Goal: Task Accomplishment & Management: Manage account settings

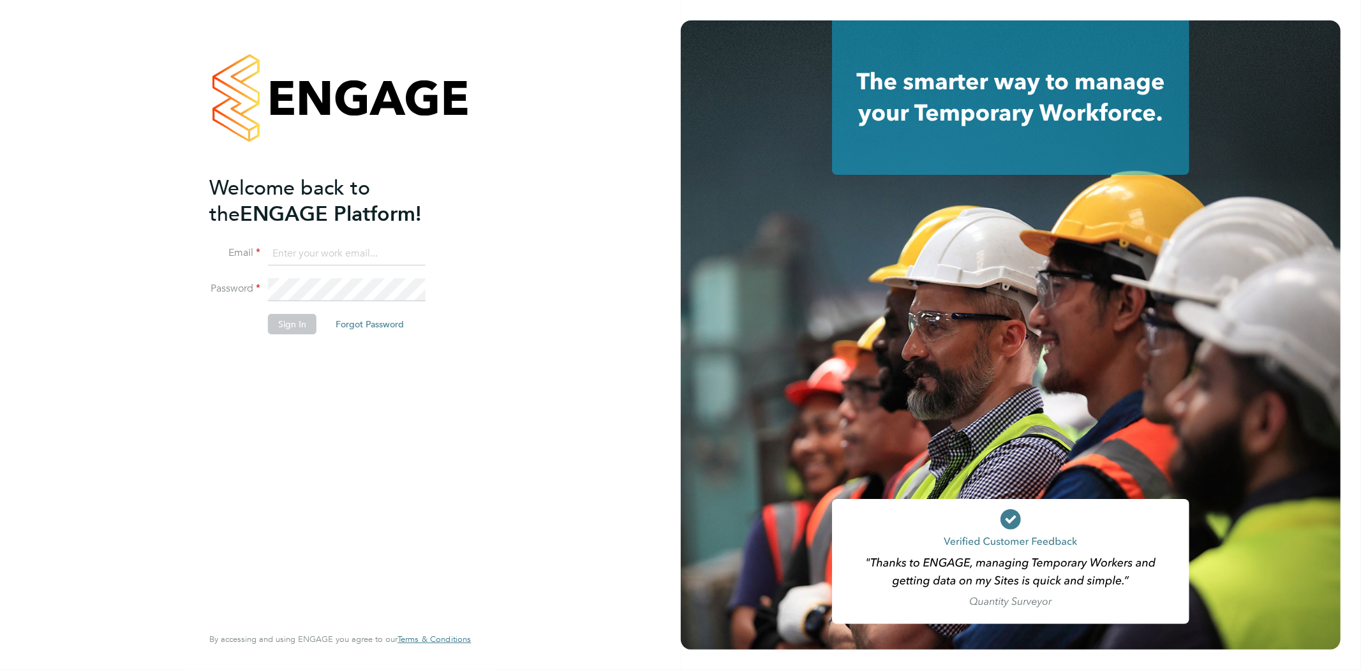
type input "info@cbwstaffingsolutions.com"
click at [300, 322] on button "Sign In" at bounding box center [292, 324] width 49 height 20
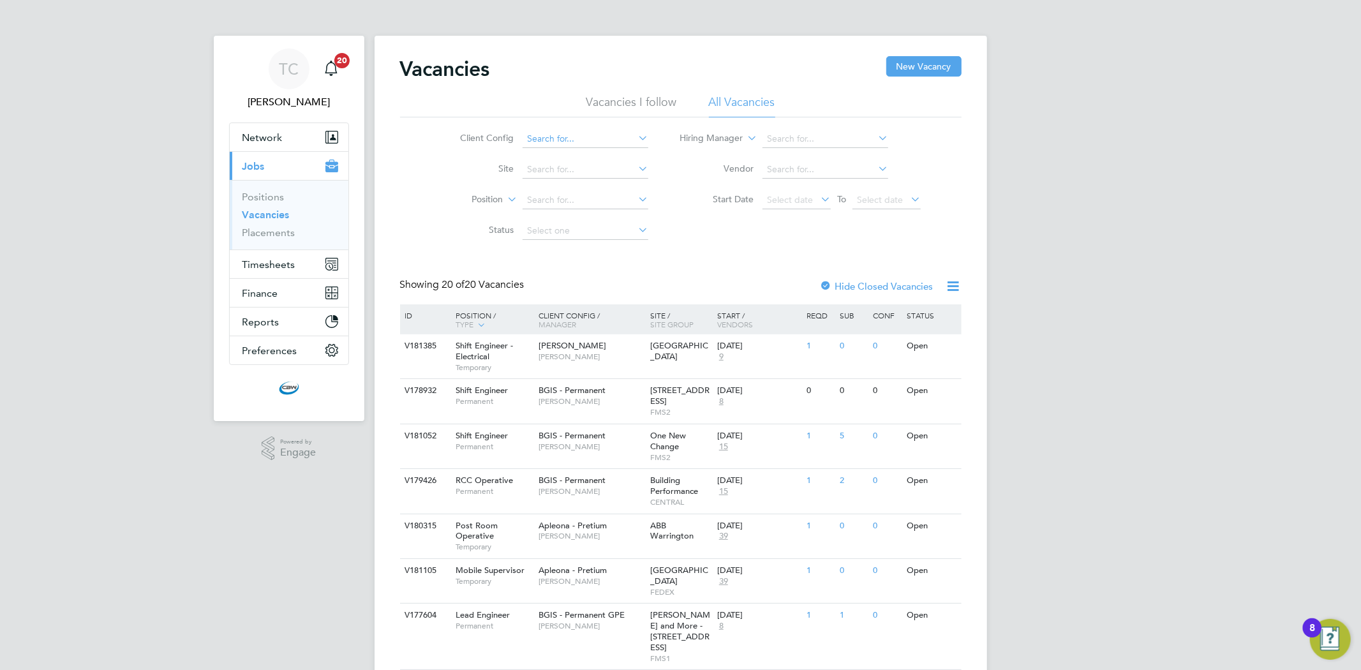
click at [564, 137] on input at bounding box center [586, 139] width 126 height 18
click at [553, 225] on li "Apleona - Pretium" at bounding box center [585, 226] width 127 height 17
type input "Apleona - Pretium"
click at [280, 265] on span "Timesheets" at bounding box center [269, 264] width 53 height 12
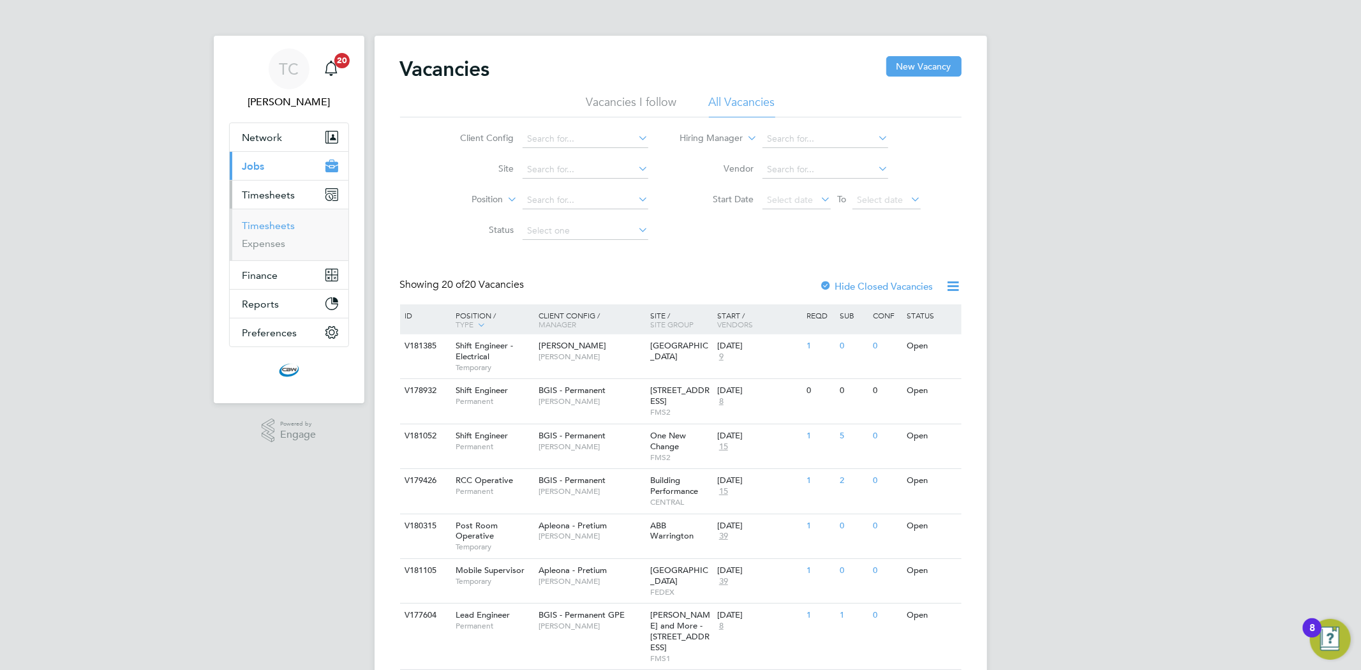
click at [270, 227] on link "Timesheets" at bounding box center [269, 226] width 53 height 12
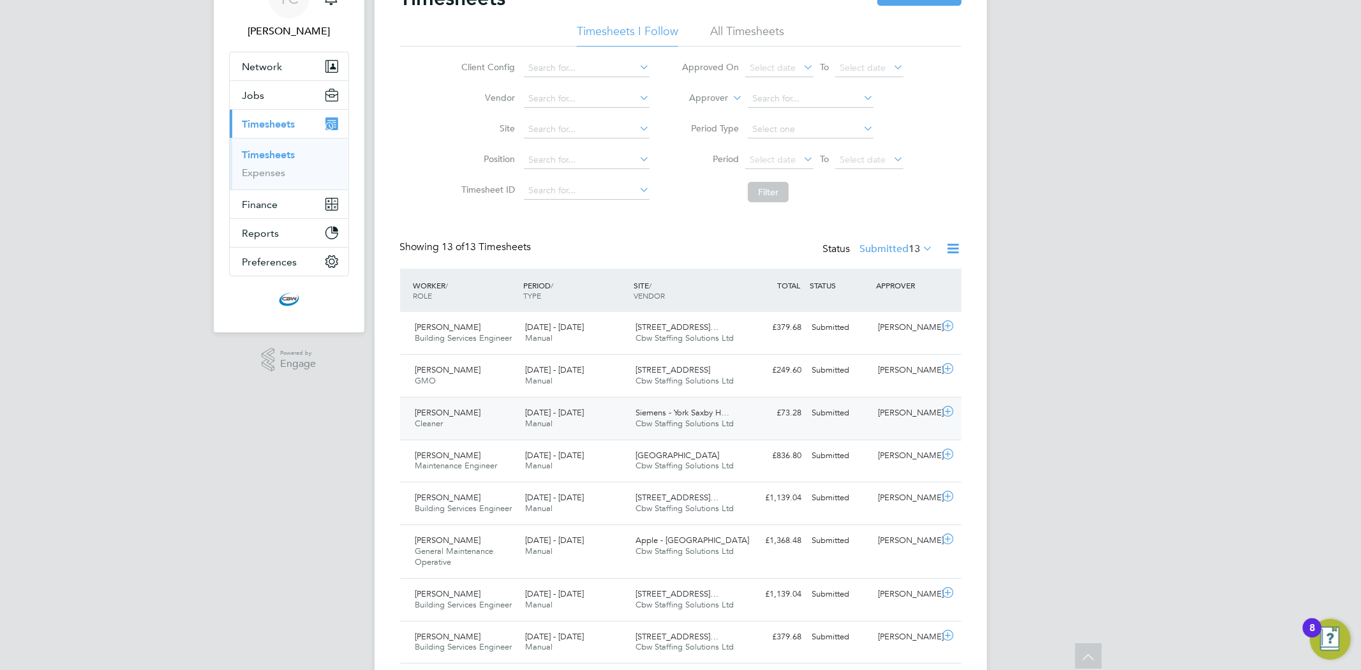
click at [680, 415] on span "Siemens - York Saxby H…" at bounding box center [683, 412] width 94 height 11
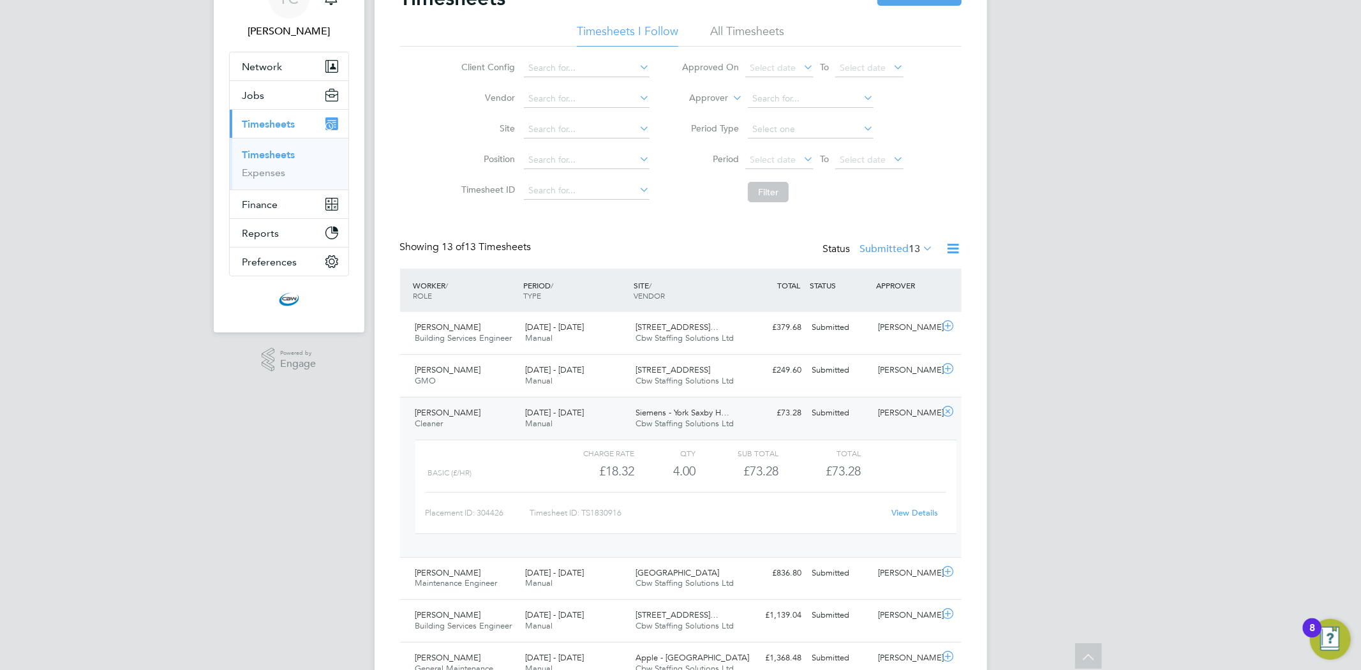
click at [896, 508] on link "View Details" at bounding box center [915, 512] width 47 height 11
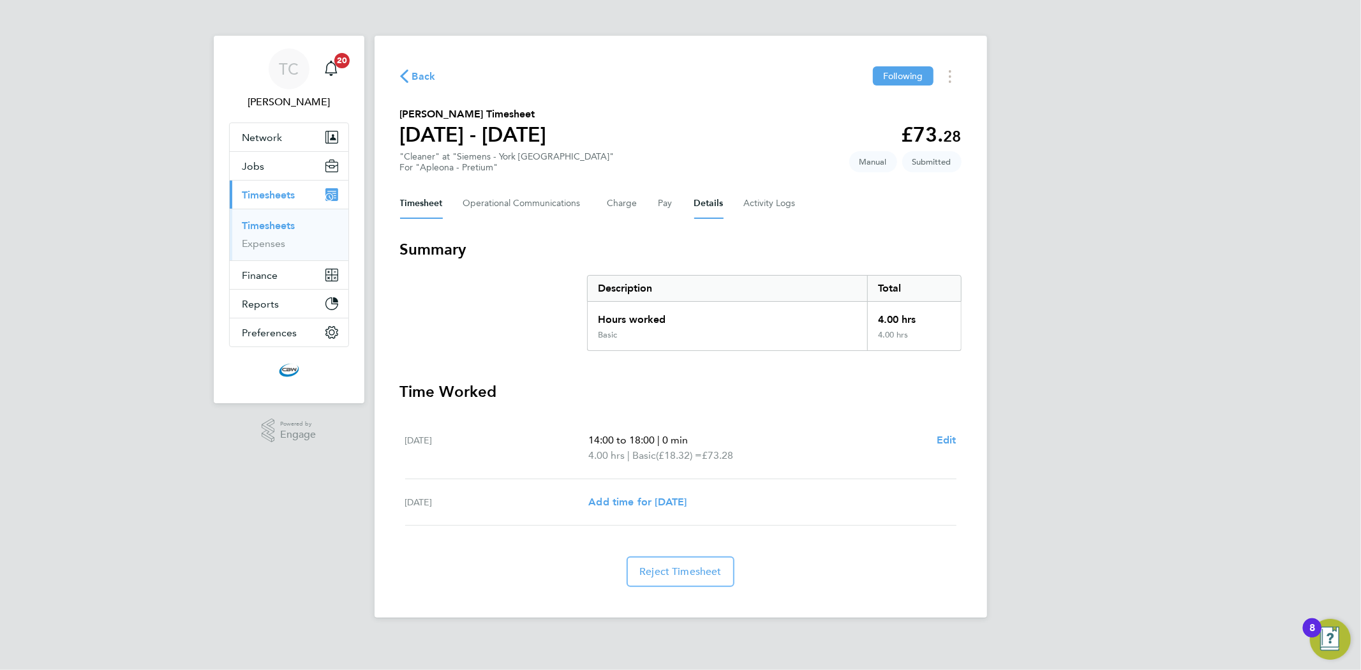
click at [702, 200] on button "Details" at bounding box center [708, 203] width 29 height 31
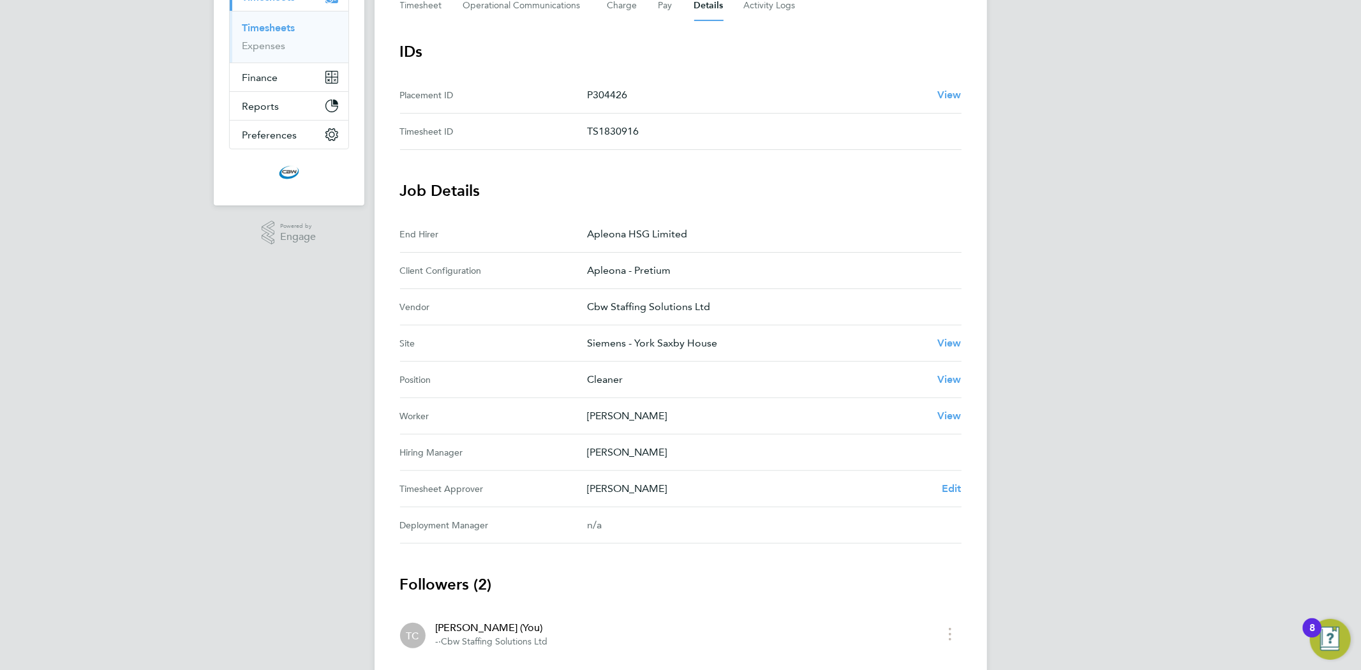
scroll to position [213, 0]
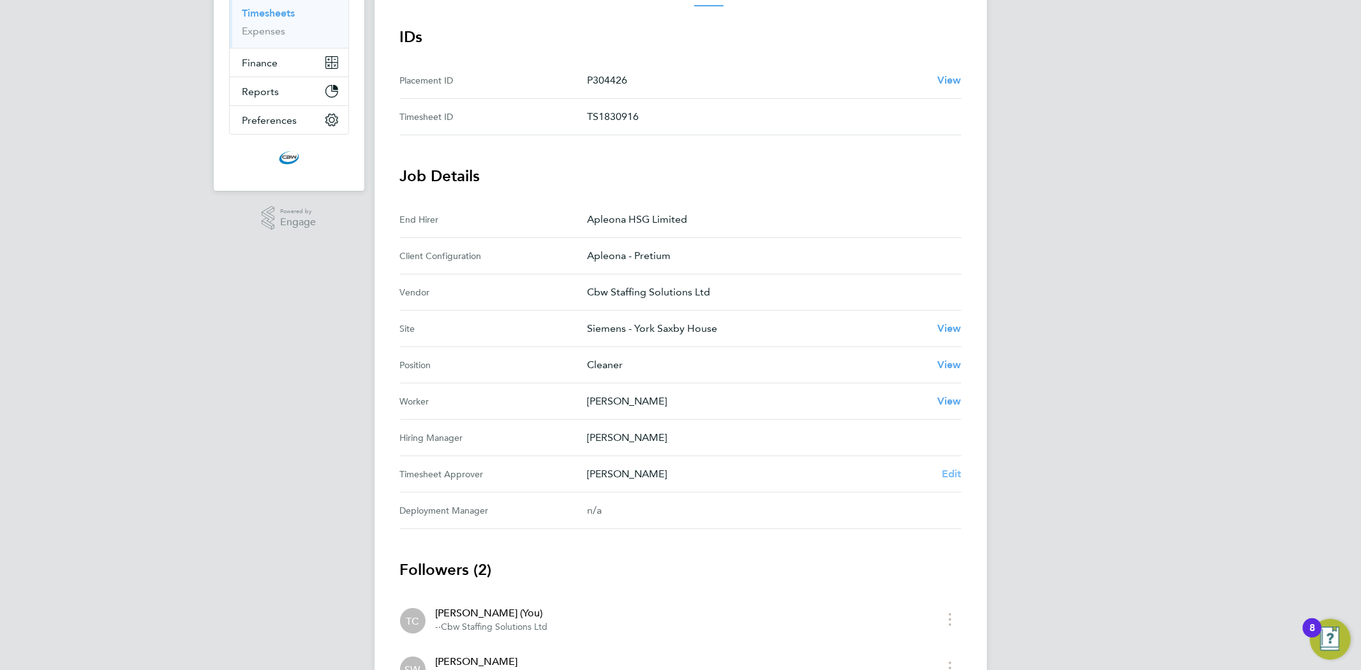
click at [953, 474] on span "Edit" at bounding box center [952, 474] width 20 height 12
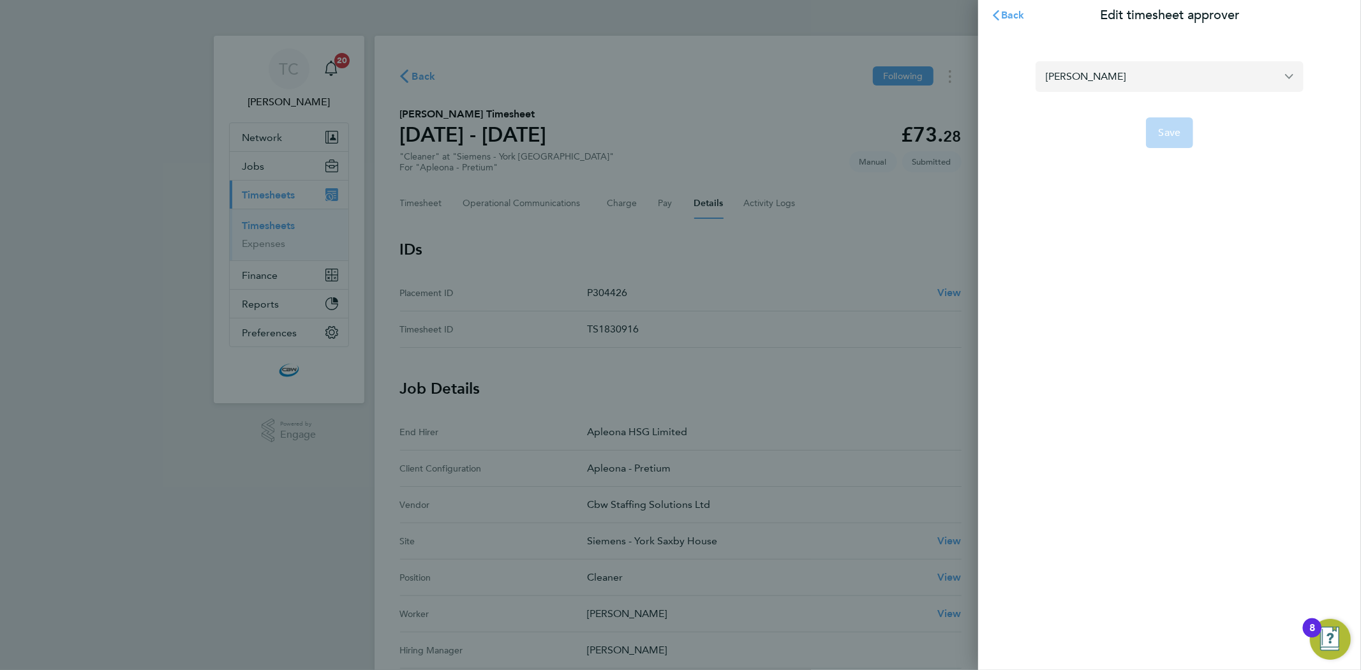
click at [1191, 75] on input "[PERSON_NAME]" at bounding box center [1170, 76] width 268 height 30
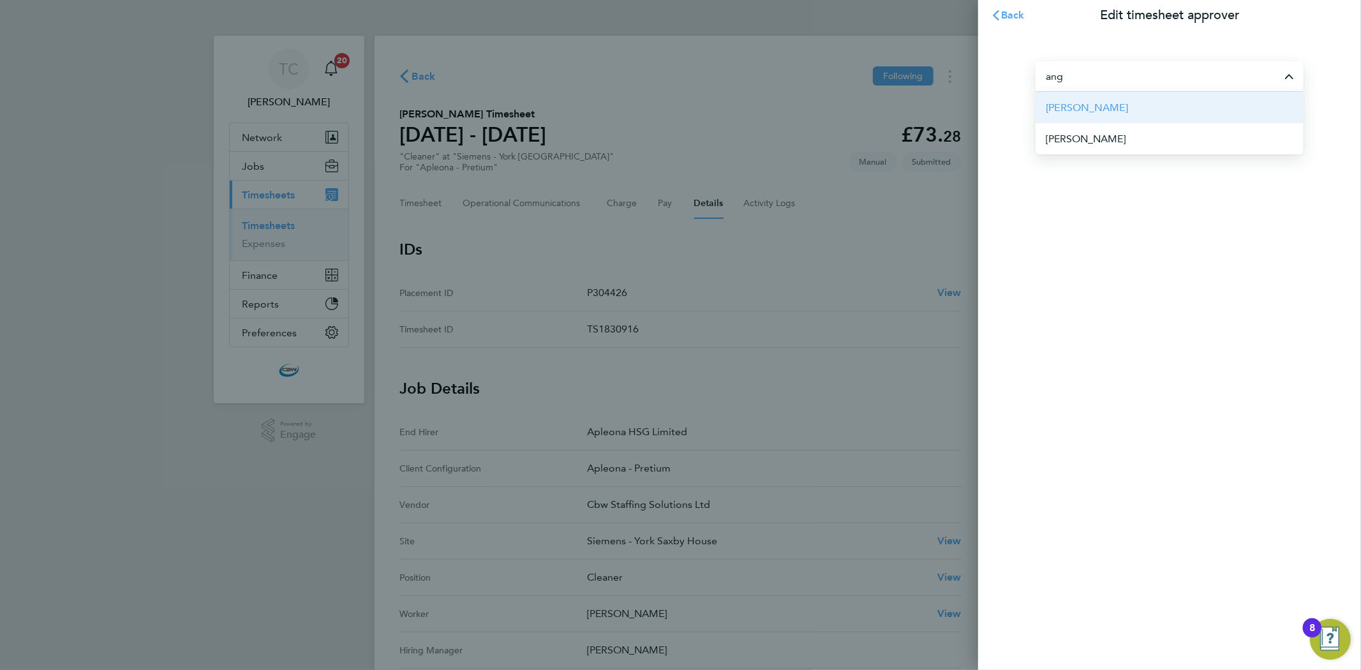
click at [1144, 98] on li "Angela Williams" at bounding box center [1170, 107] width 268 height 31
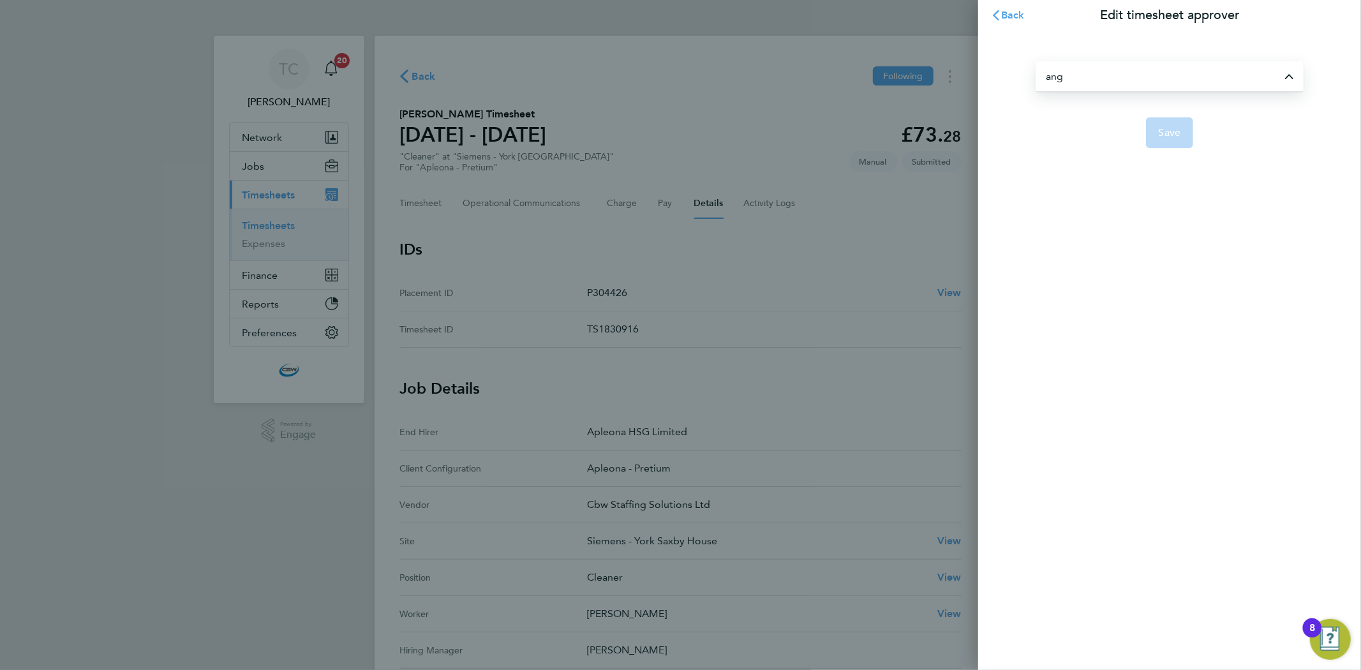
type input "Angela Williams"
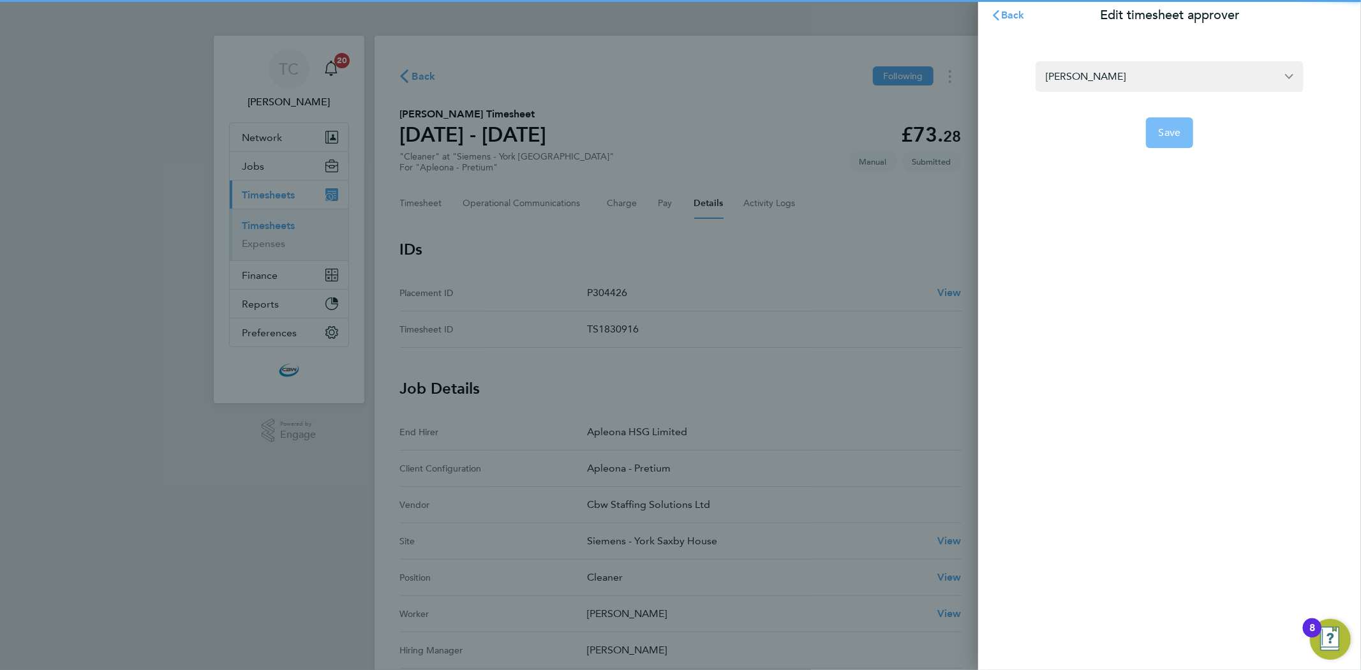
click at [1165, 123] on button "Save" at bounding box center [1170, 132] width 48 height 31
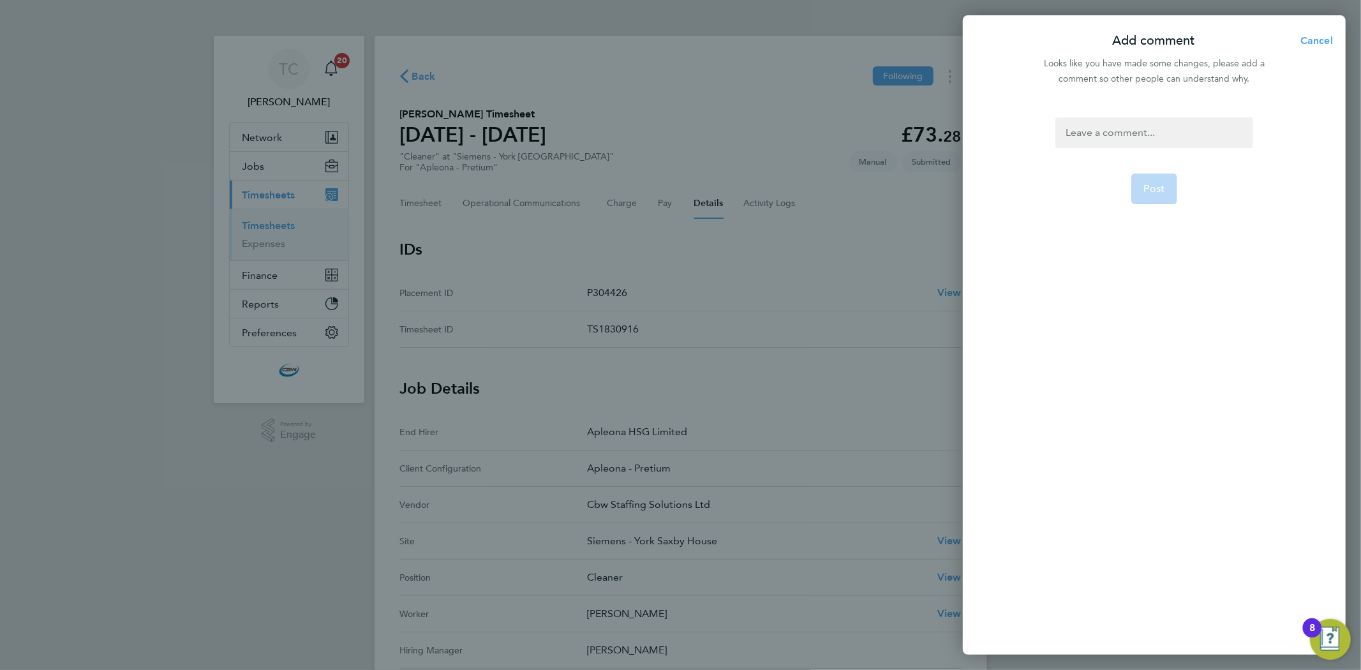
click at [1153, 130] on div at bounding box center [1154, 132] width 197 height 31
click at [1167, 183] on button "Post" at bounding box center [1155, 189] width 47 height 31
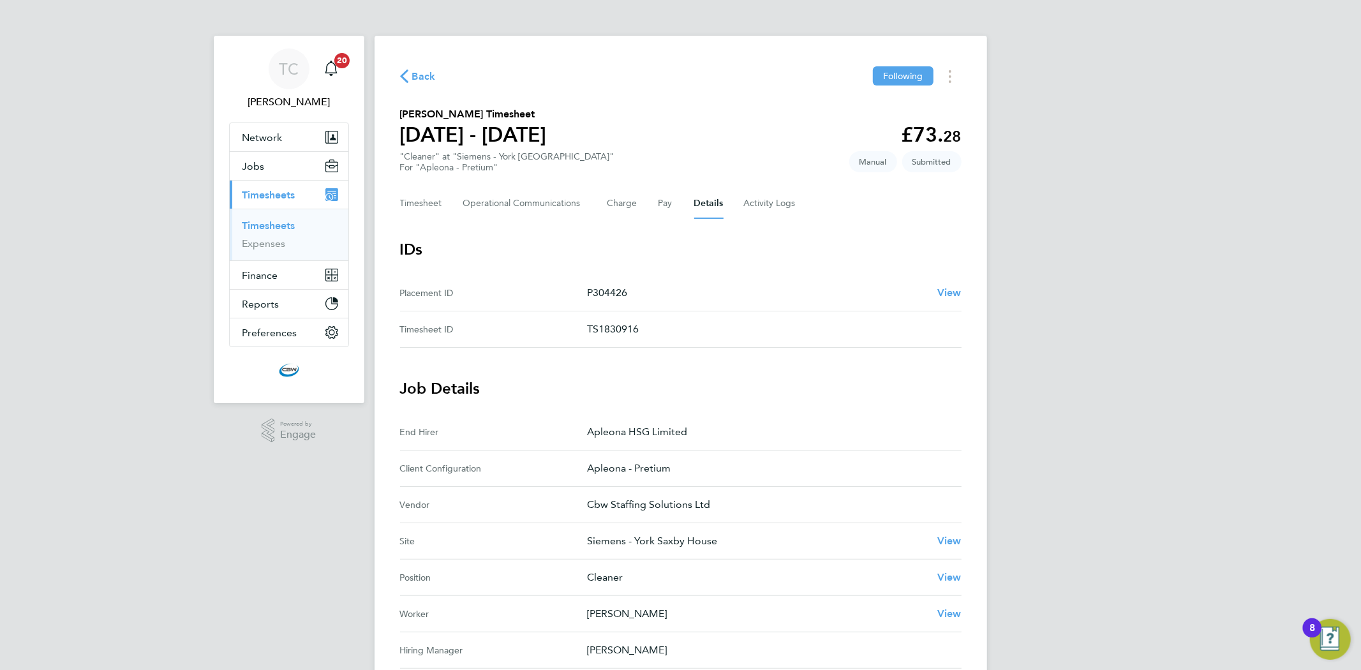
click at [266, 230] on link "Timesheets" at bounding box center [269, 226] width 53 height 12
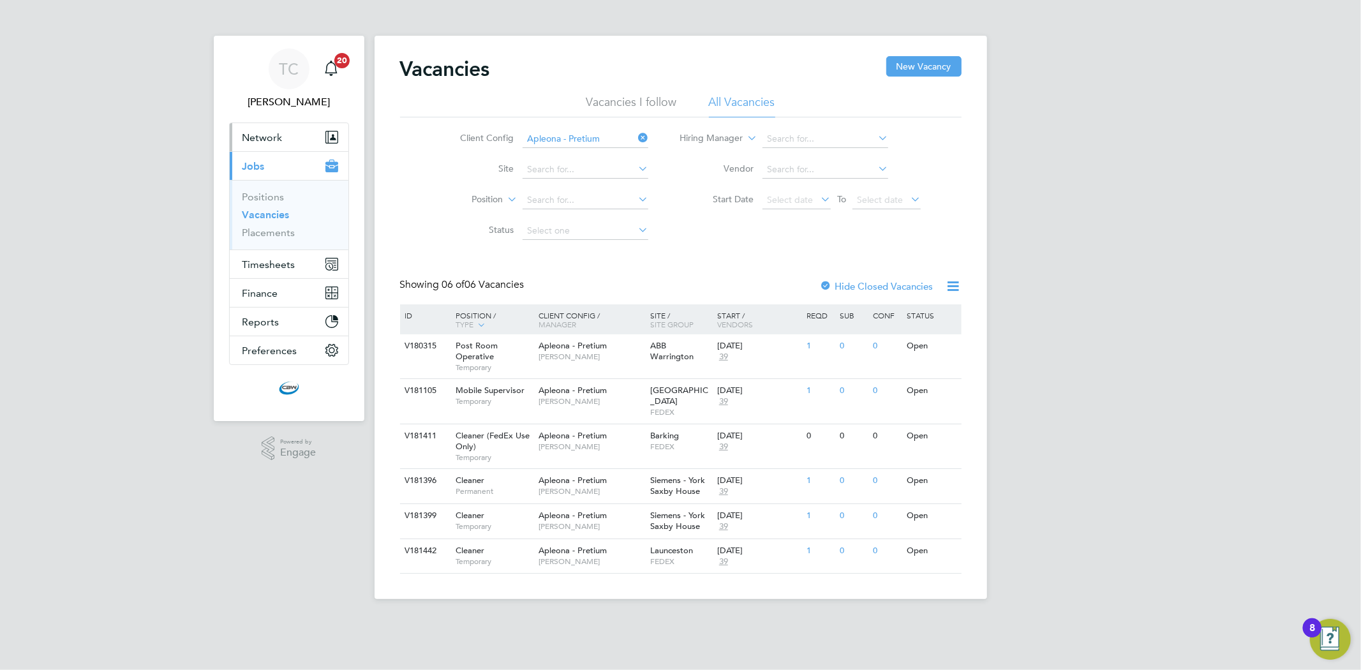
click at [257, 148] on button "Network" at bounding box center [289, 137] width 119 height 28
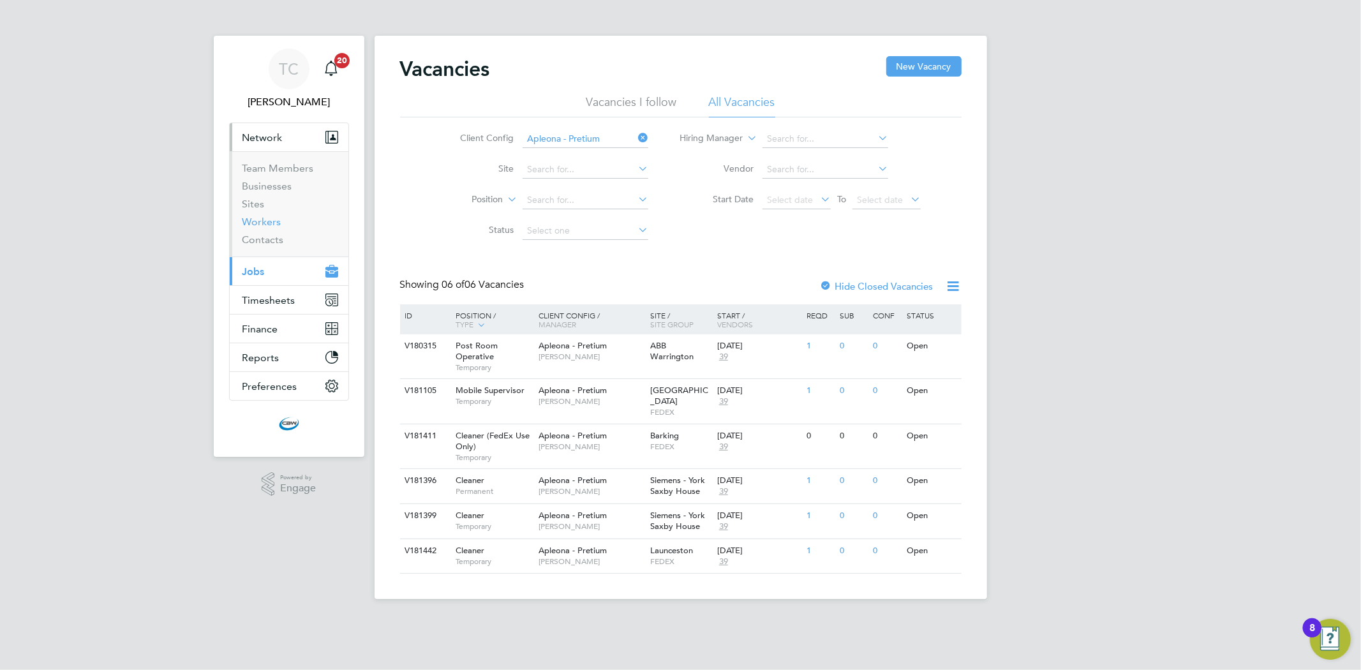
click at [265, 223] on link "Workers" at bounding box center [262, 222] width 39 height 12
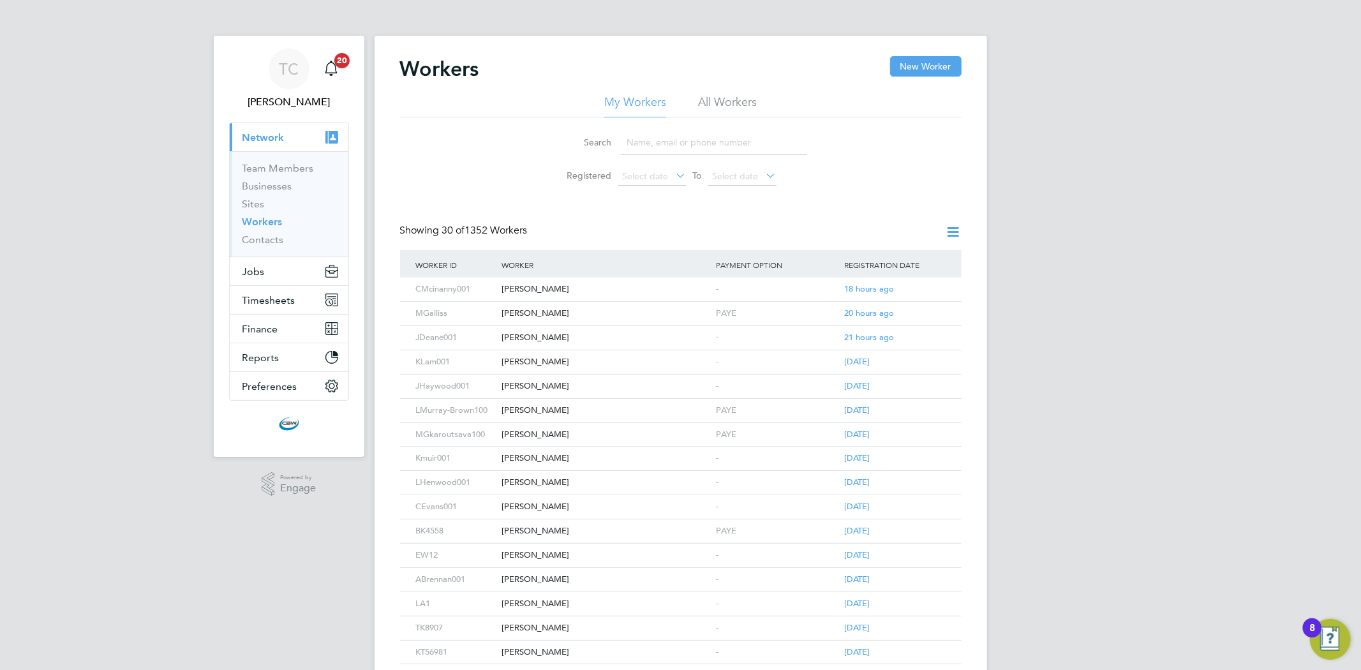
click at [645, 136] on input at bounding box center [714, 142] width 186 height 25
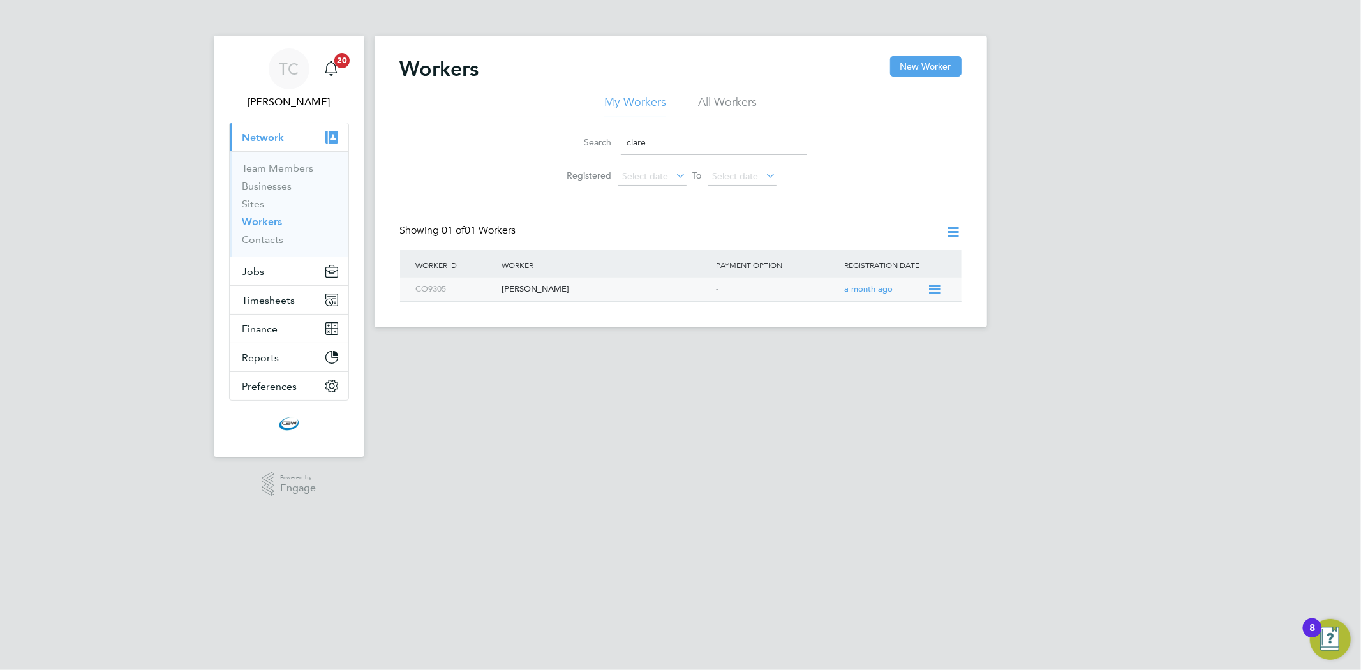
click at [548, 292] on div "[PERSON_NAME]" at bounding box center [605, 290] width 214 height 24
drag, startPoint x: 655, startPoint y: 141, endPoint x: 597, endPoint y: 137, distance: 58.8
click at [597, 137] on div "Search clare" at bounding box center [681, 142] width 253 height 25
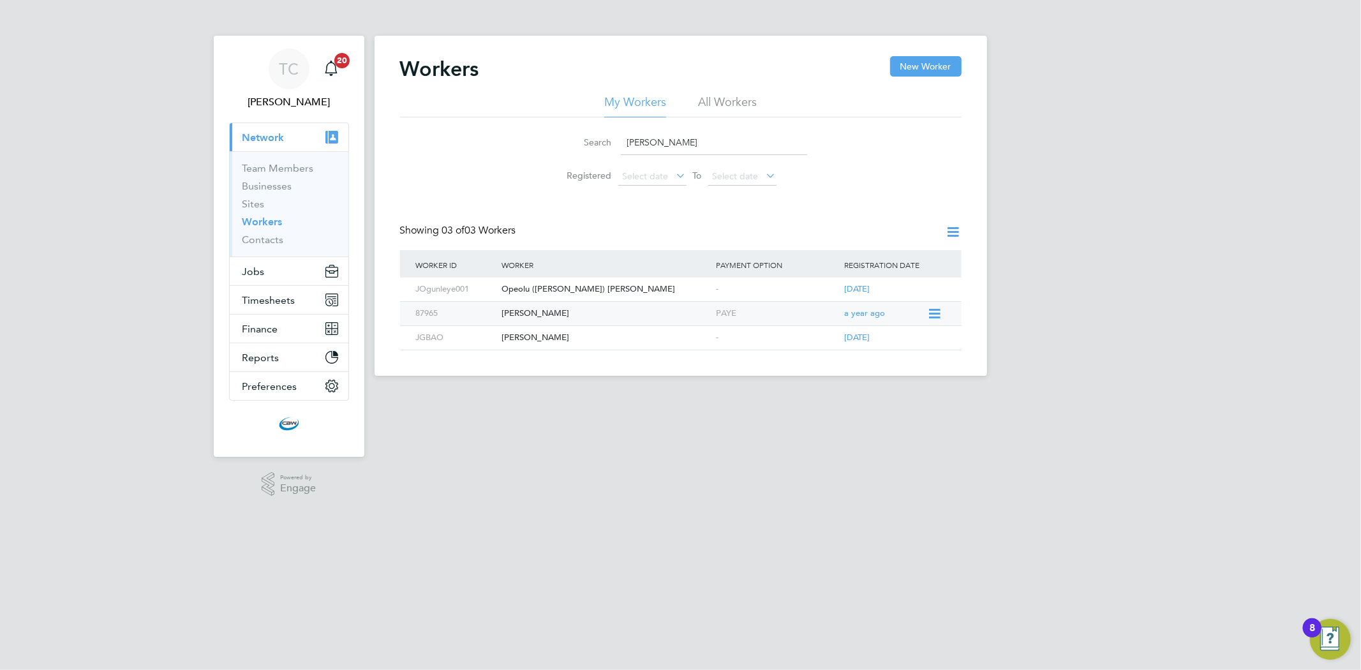
type input "joshua"
click at [579, 309] on div "[PERSON_NAME]" at bounding box center [605, 314] width 214 height 24
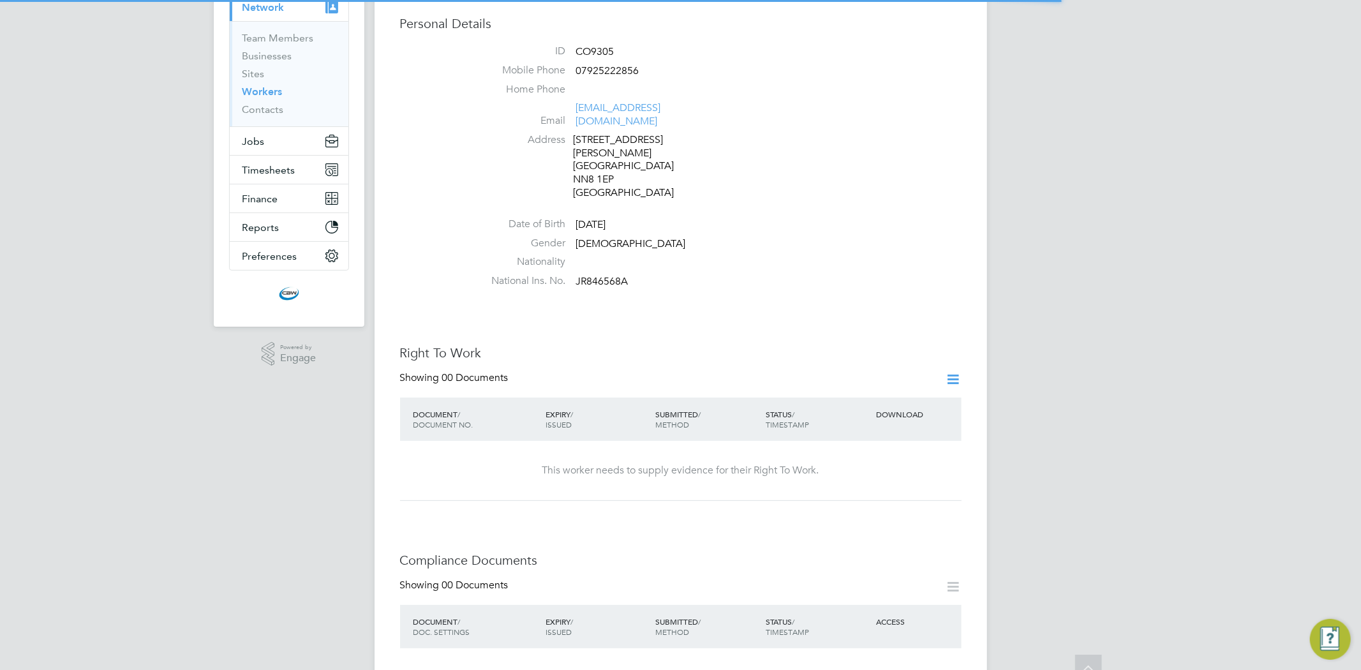
scroll to position [142, 0]
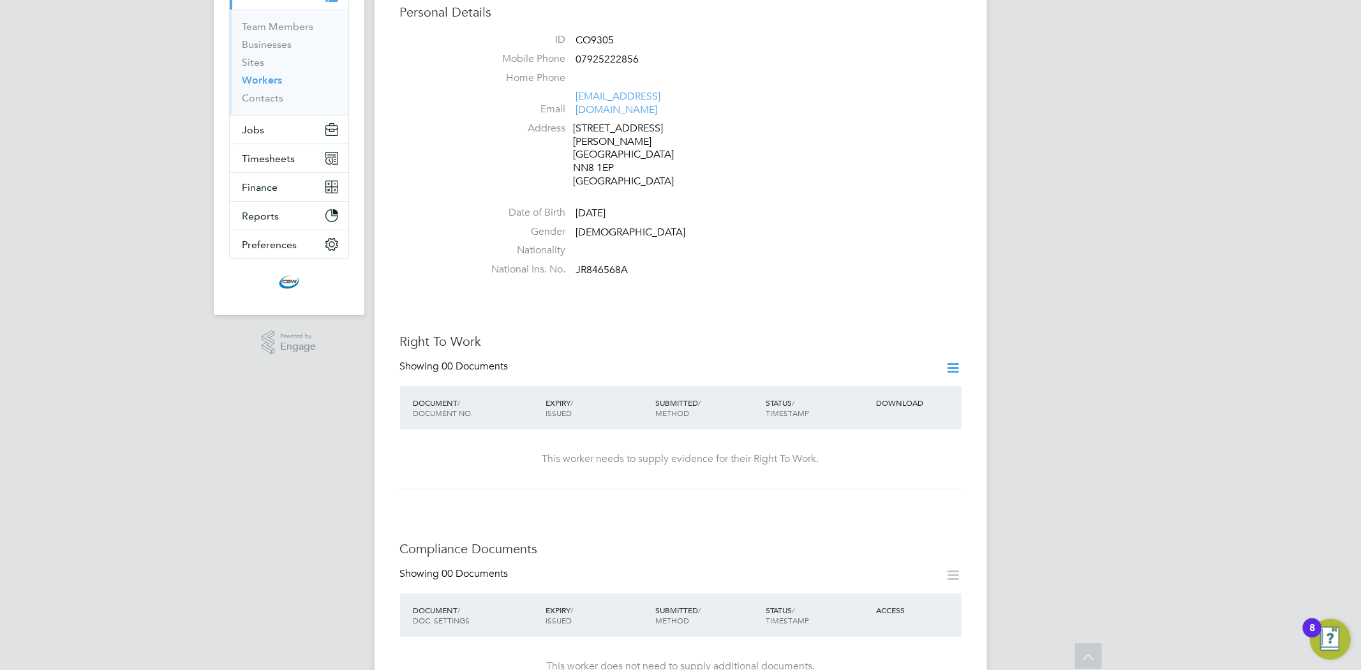
click at [950, 360] on icon at bounding box center [954, 368] width 16 height 16
click at [906, 373] on li "Add Right To Work Document" at bounding box center [882, 372] width 154 height 18
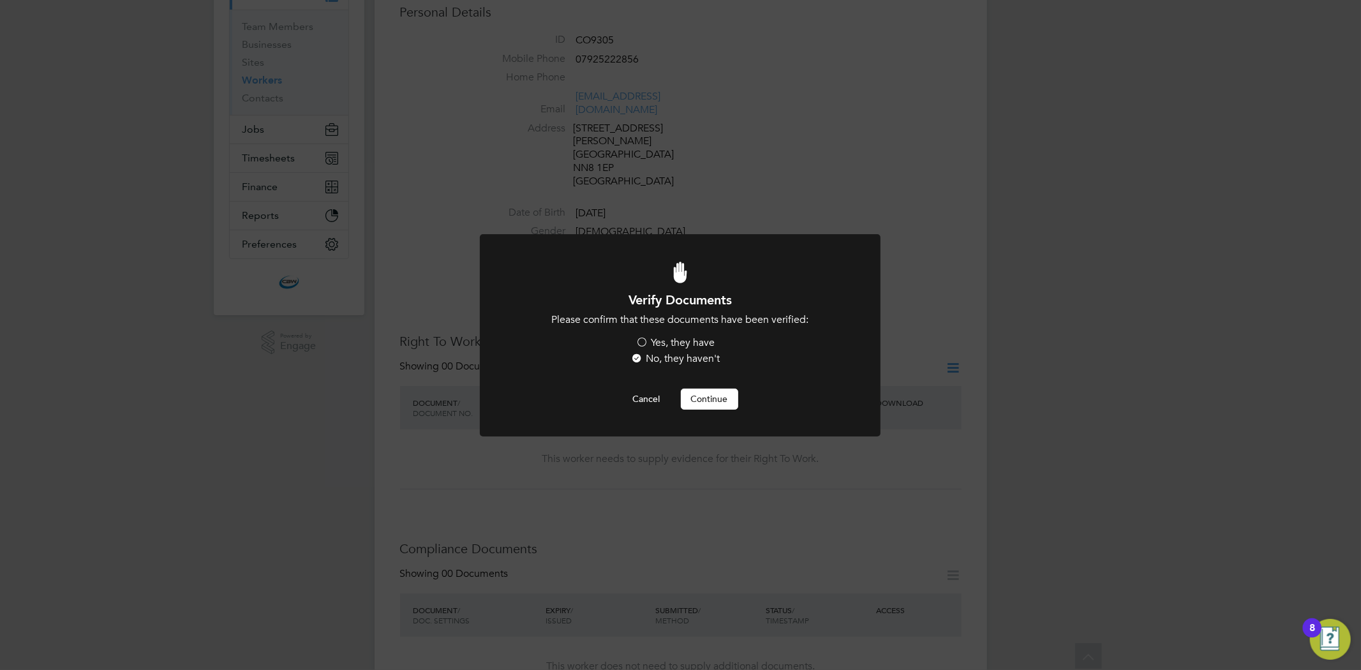
scroll to position [0, 0]
click at [667, 346] on label "Yes, they have" at bounding box center [675, 342] width 79 height 13
click at [0, 0] on input "Yes, they have" at bounding box center [0, 0] width 0 height 0
click at [701, 398] on button "Continue" at bounding box center [709, 399] width 57 height 20
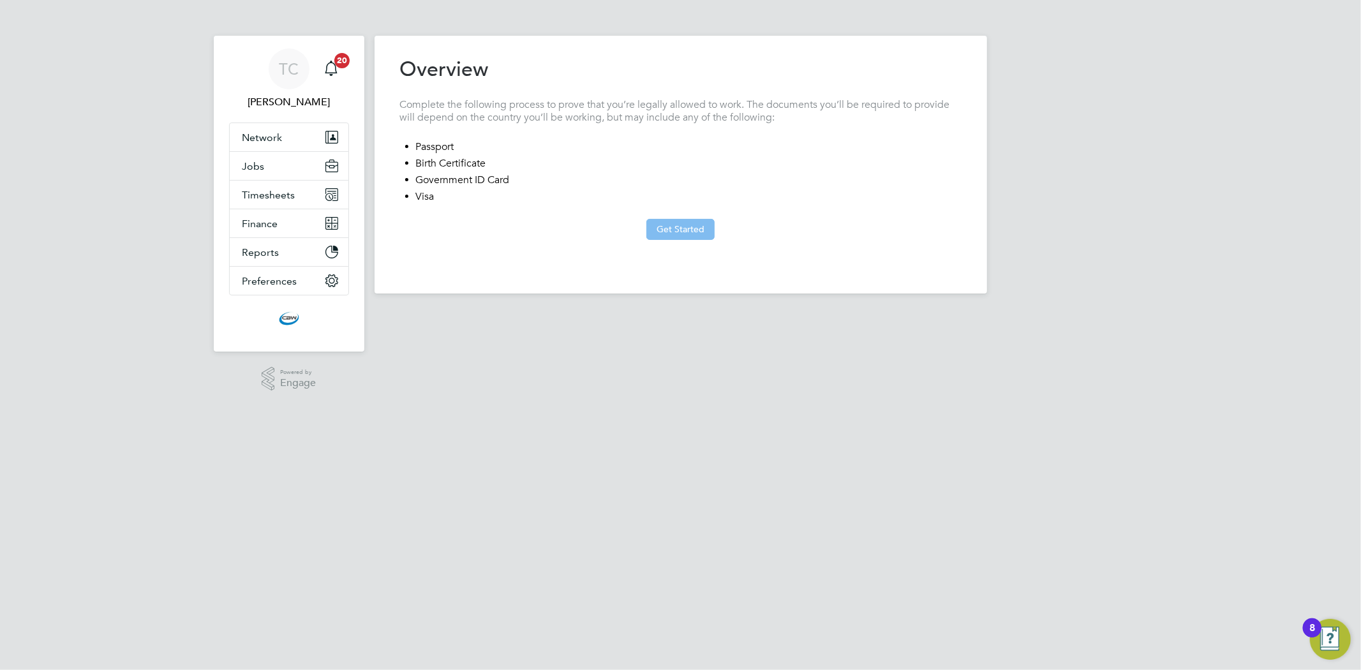
click at [675, 221] on button "Get Started" at bounding box center [681, 229] width 68 height 20
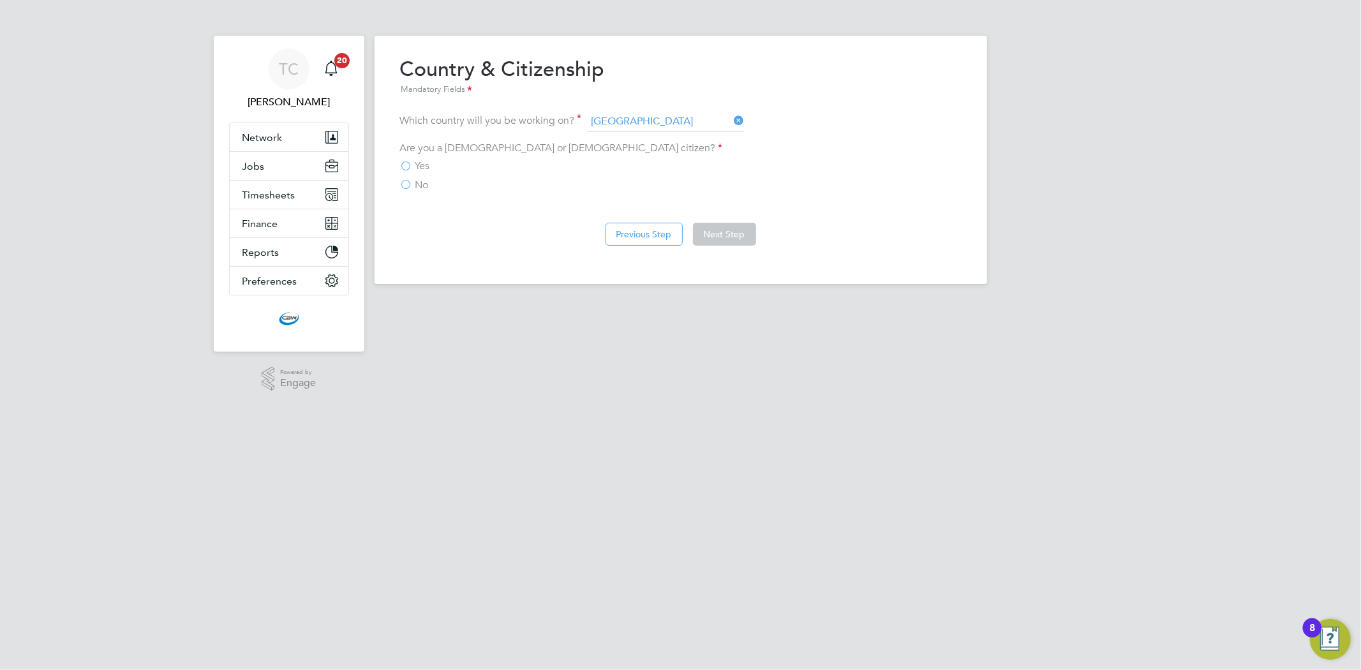
click at [422, 157] on div "Are you a British or Irish citizen? Yes No" at bounding box center [681, 167] width 562 height 50
click at [424, 161] on span "Yes" at bounding box center [422, 166] width 15 height 13
click at [0, 0] on input "Yes" at bounding box center [0, 0] width 0 height 0
click at [729, 235] on button "Next Step" at bounding box center [724, 234] width 63 height 23
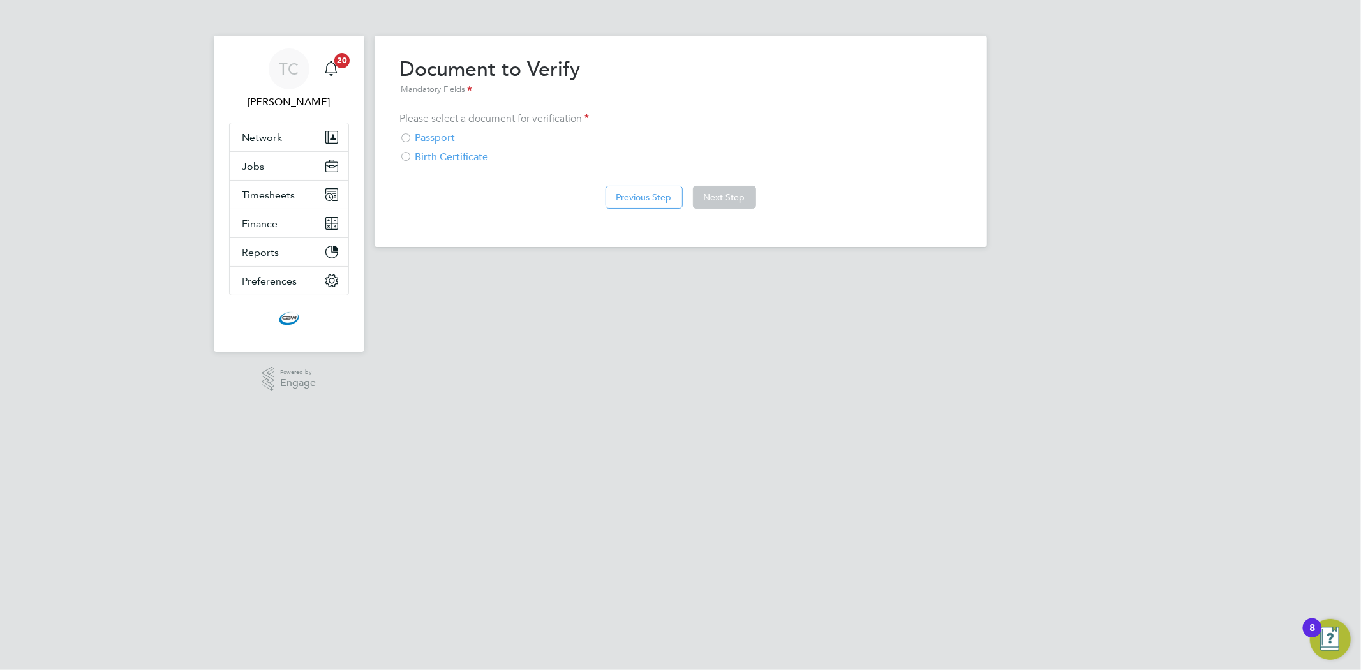
click at [414, 139] on div "Passport" at bounding box center [681, 137] width 562 height 13
click at [733, 200] on button "Next Step" at bounding box center [724, 197] width 63 height 23
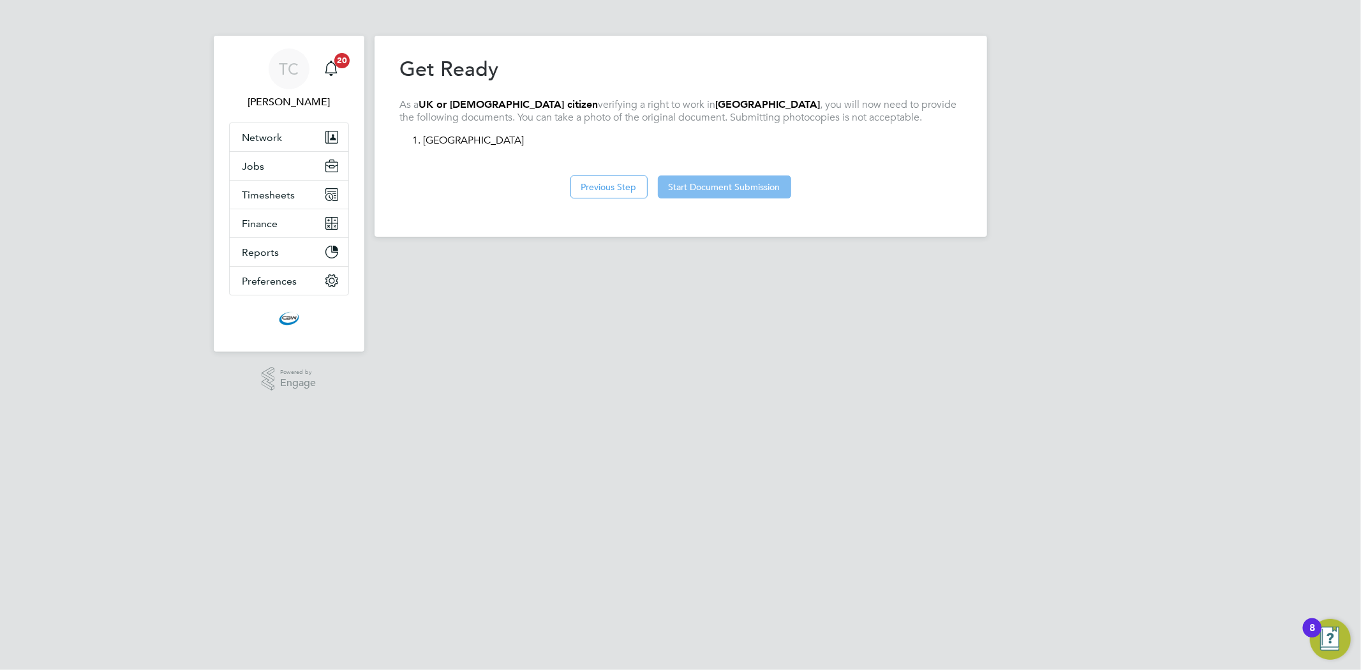
click at [710, 186] on button "Start Document Submission" at bounding box center [724, 187] width 133 height 23
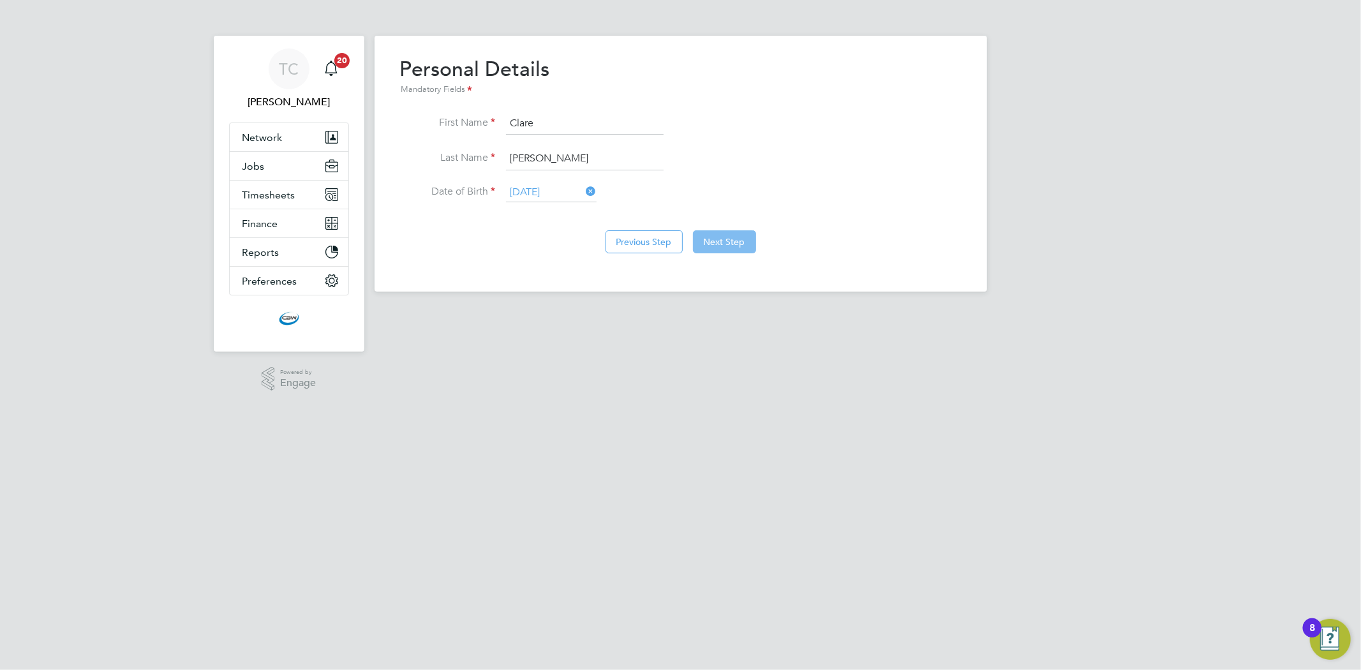
click at [705, 232] on button "Next Step" at bounding box center [724, 241] width 63 height 23
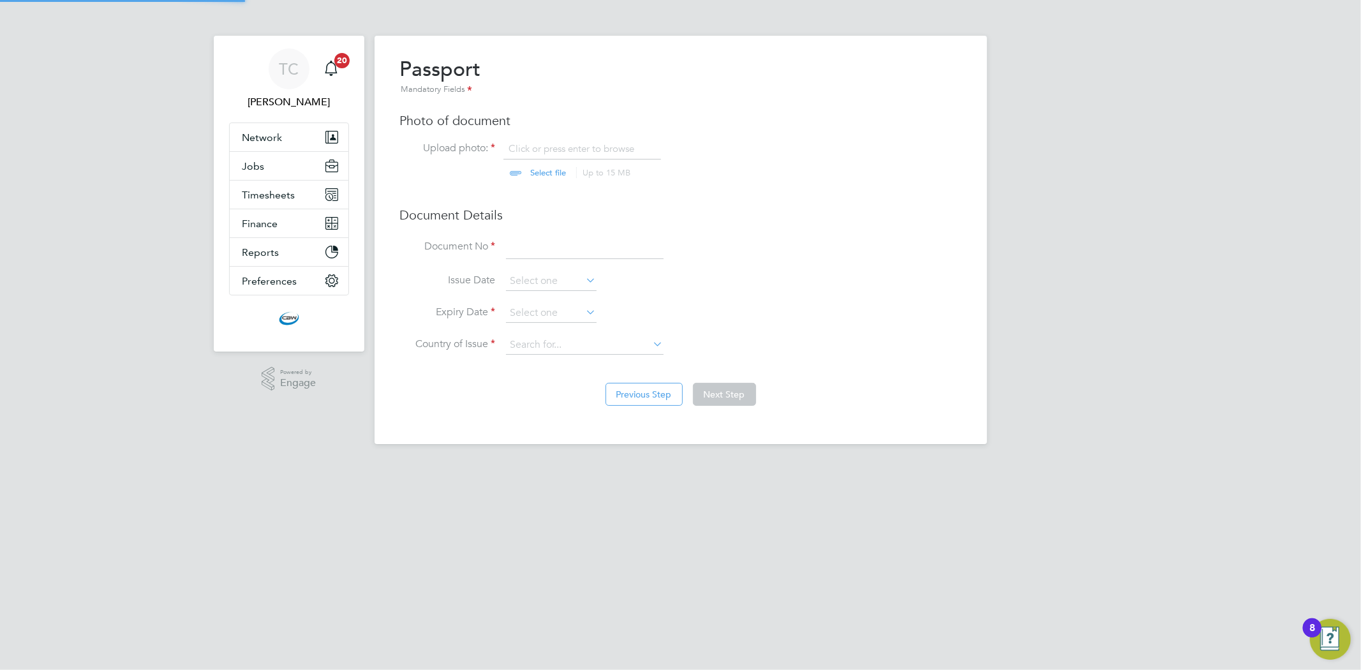
scroll to position [17, 158]
click at [543, 174] on input "file" at bounding box center [561, 161] width 200 height 38
type input "C:\fakepath\1000023740 (2).jpg"
click at [564, 250] on input at bounding box center [585, 247] width 158 height 23
click at [583, 251] on input at bounding box center [585, 247] width 158 height 23
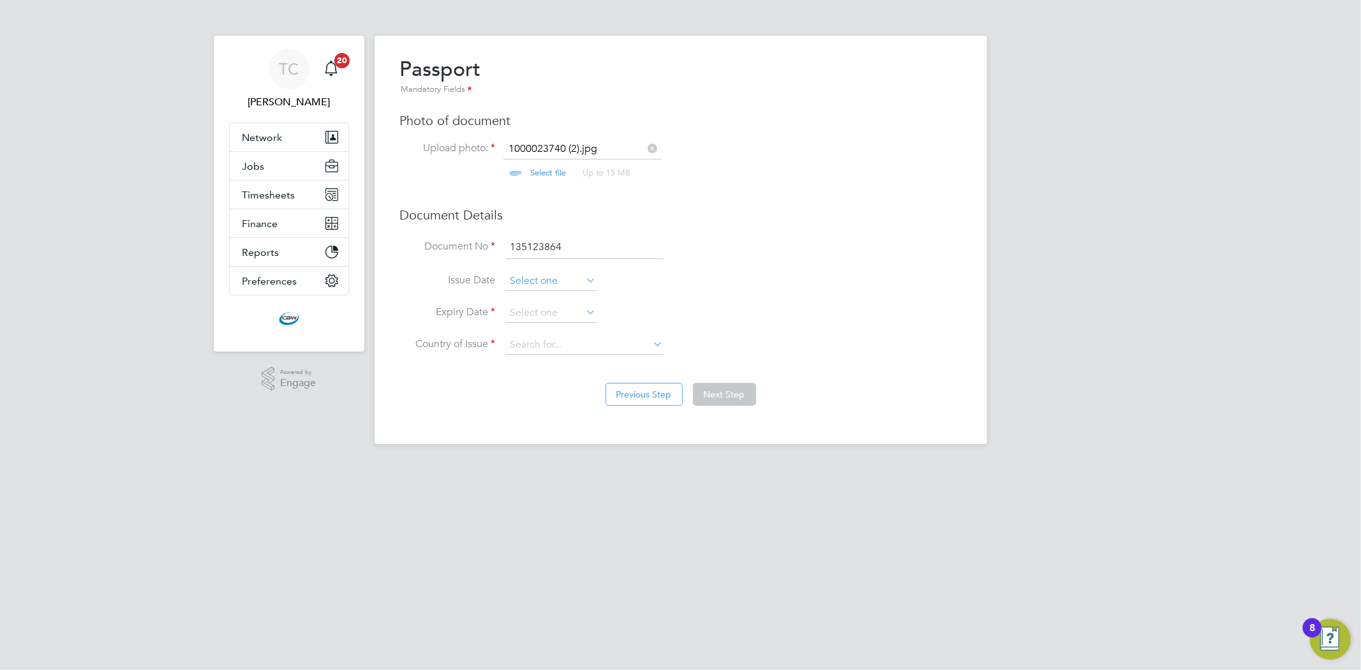
type input "135123864"
click at [556, 278] on input at bounding box center [551, 281] width 91 height 19
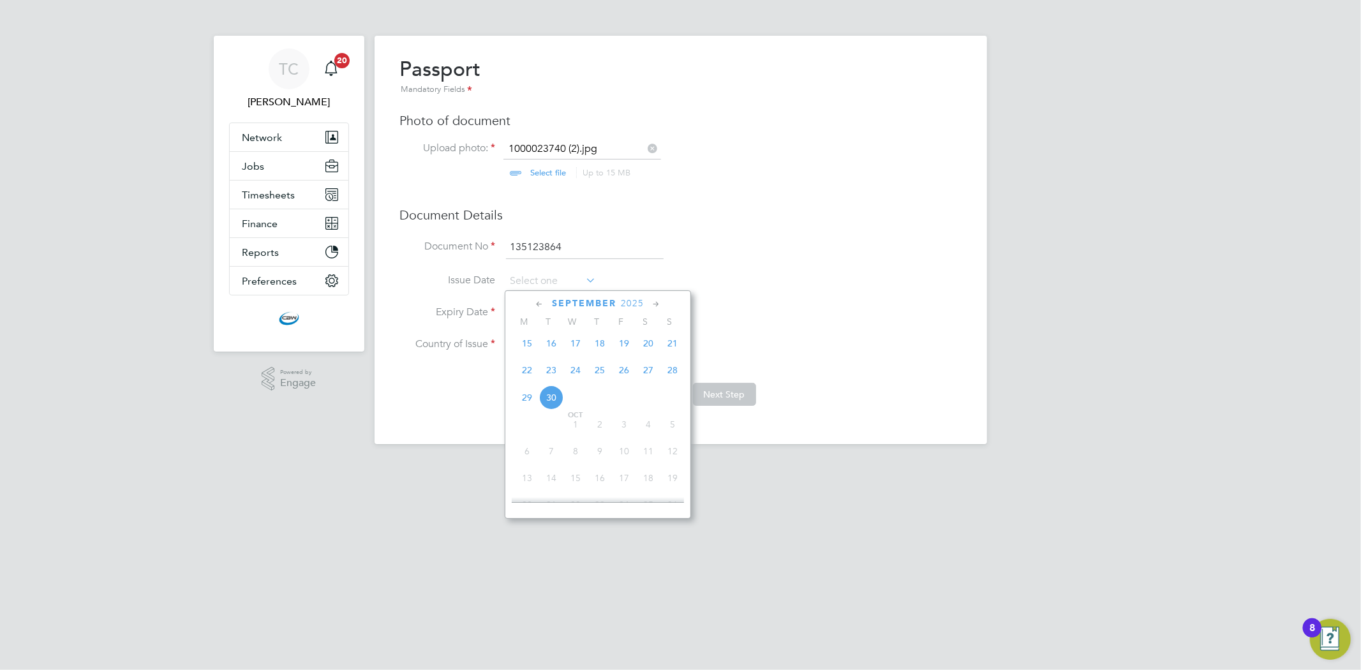
click at [634, 301] on span "2025" at bounding box center [632, 303] width 23 height 11
click at [624, 398] on span "2022" at bounding box center [624, 394] width 24 height 24
click at [655, 302] on icon at bounding box center [656, 304] width 12 height 14
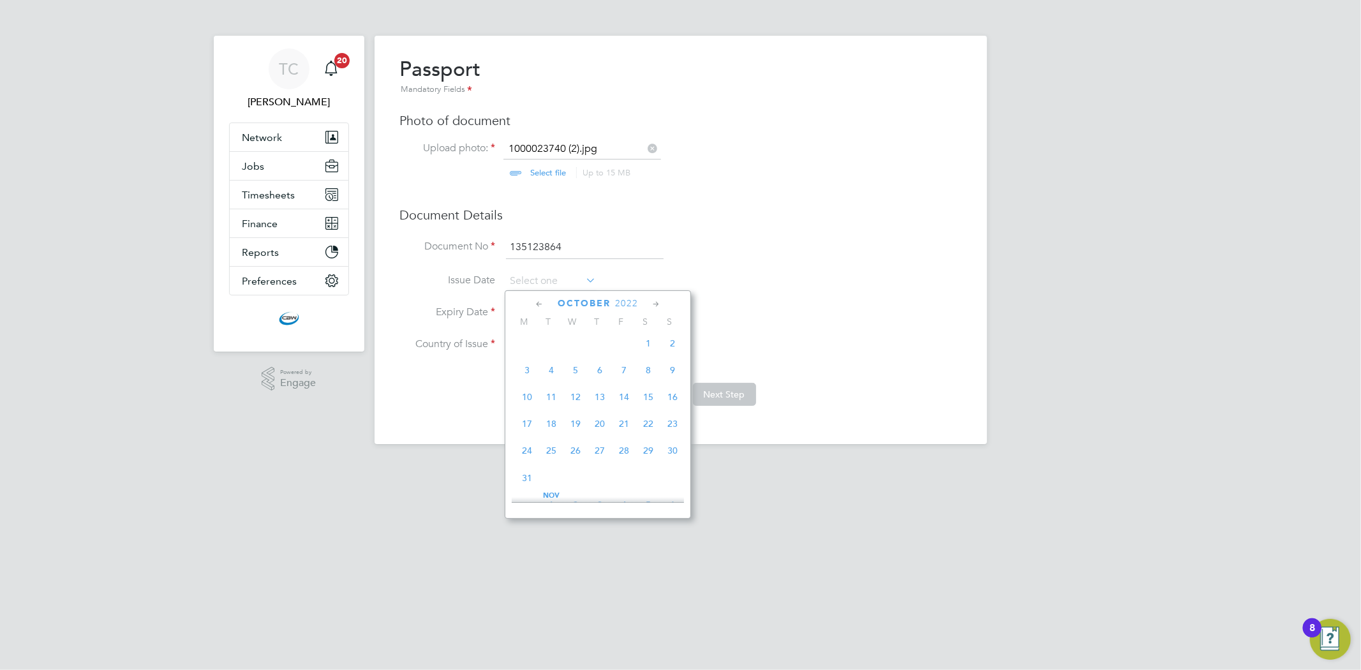
click at [655, 302] on icon at bounding box center [656, 304] width 12 height 14
click at [552, 403] on span "13" at bounding box center [551, 392] width 24 height 24
type input "13 Dec 2022"
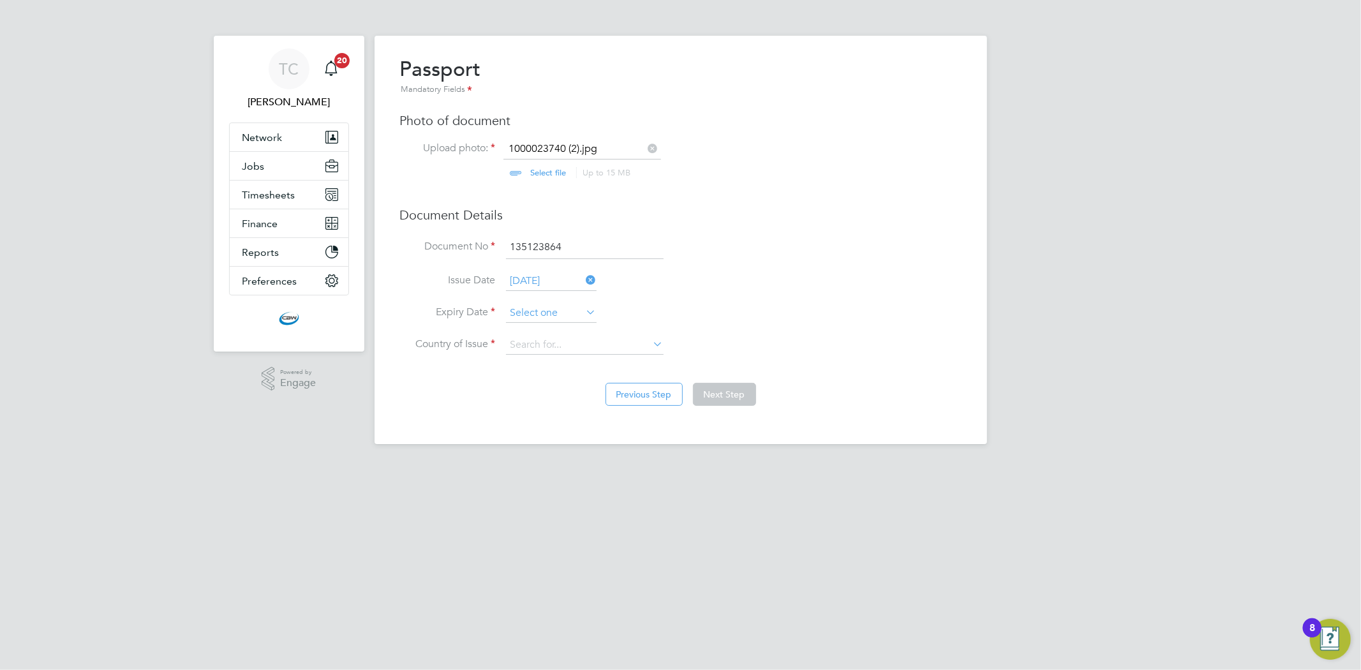
click at [546, 313] on input at bounding box center [551, 313] width 91 height 19
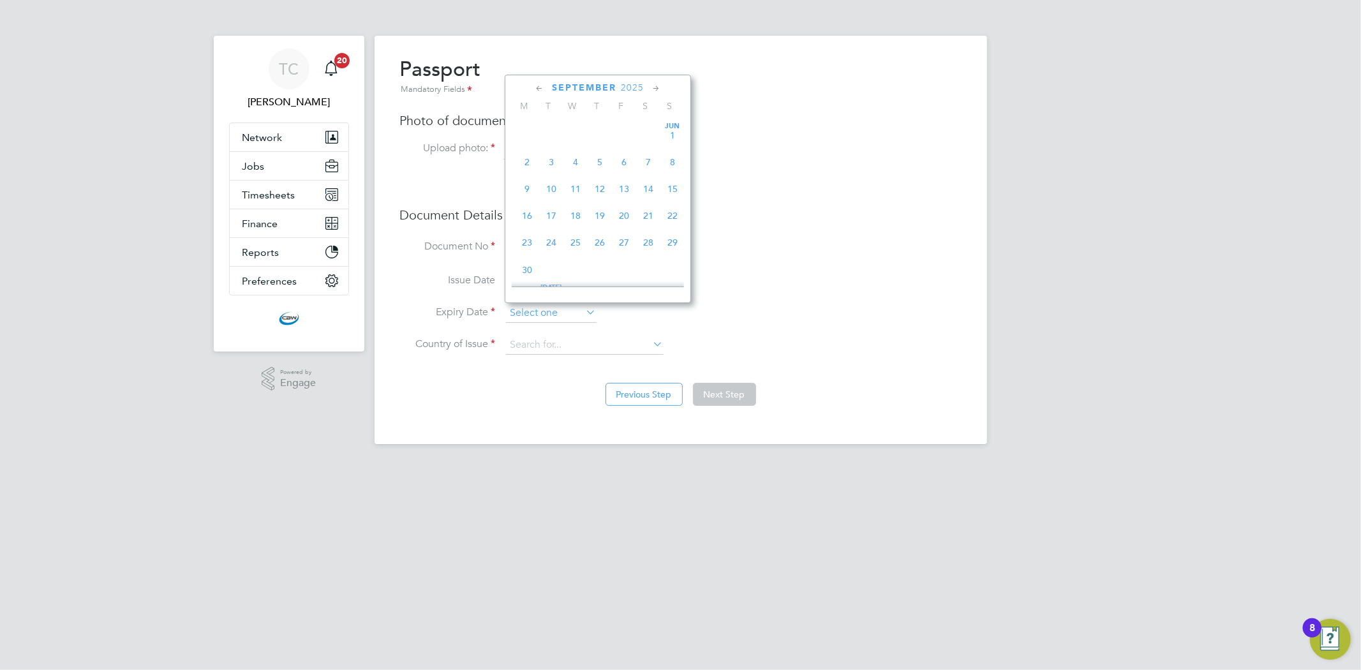
scroll to position [492, 0]
click at [631, 88] on span "2025" at bounding box center [632, 87] width 23 height 11
click at [528, 237] on span "2032" at bounding box center [527, 232] width 24 height 24
click at [654, 89] on icon at bounding box center [656, 89] width 12 height 14
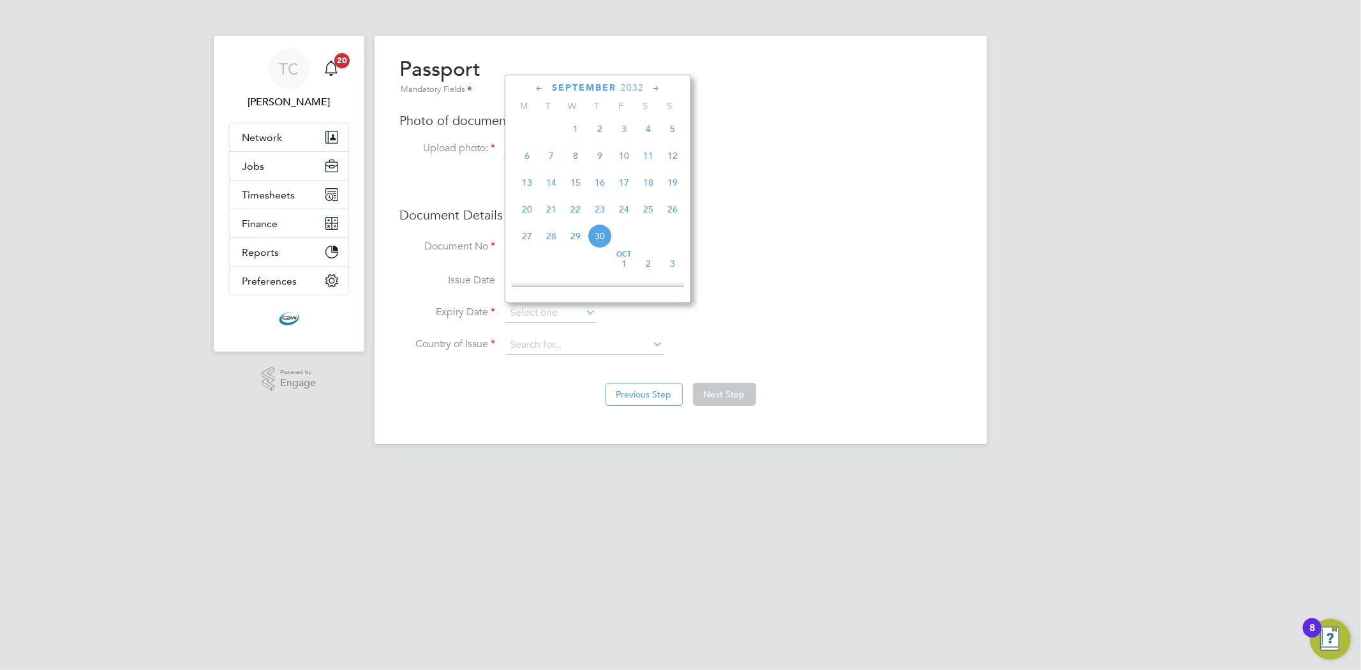
click at [654, 89] on icon at bounding box center [656, 89] width 12 height 14
click at [527, 189] on span "13" at bounding box center [527, 177] width 24 height 24
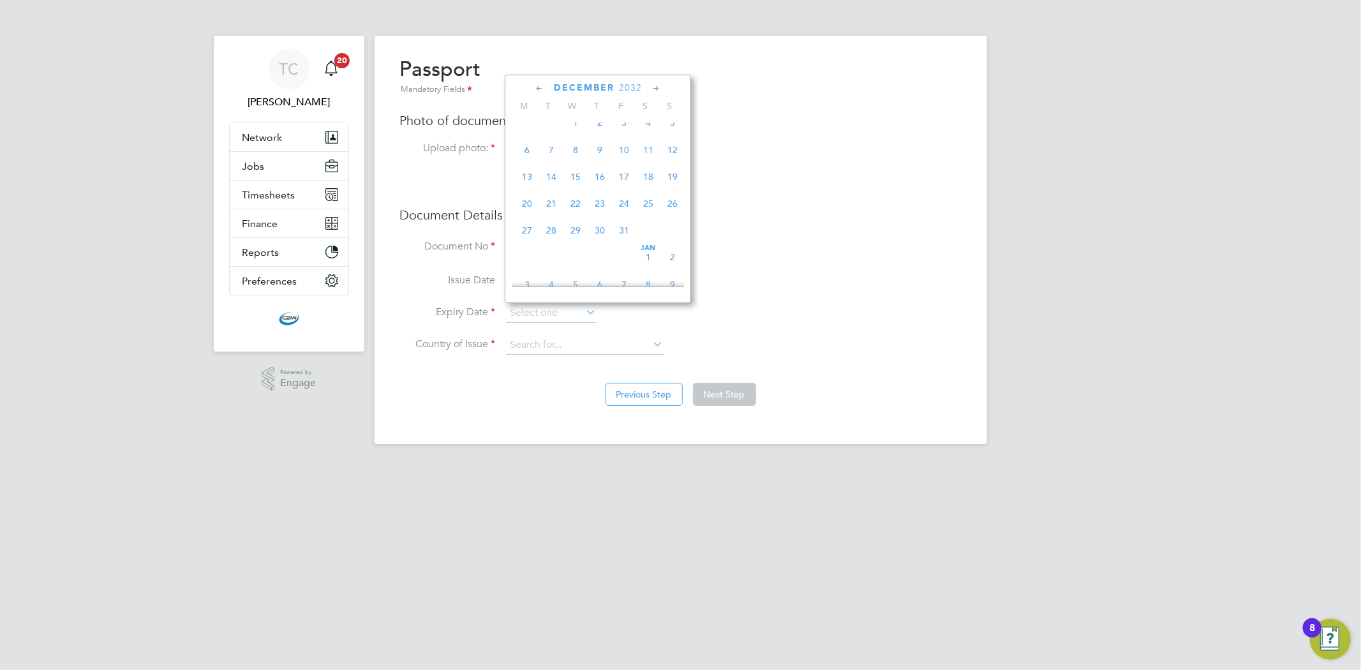
type input "13 Dec 2032"
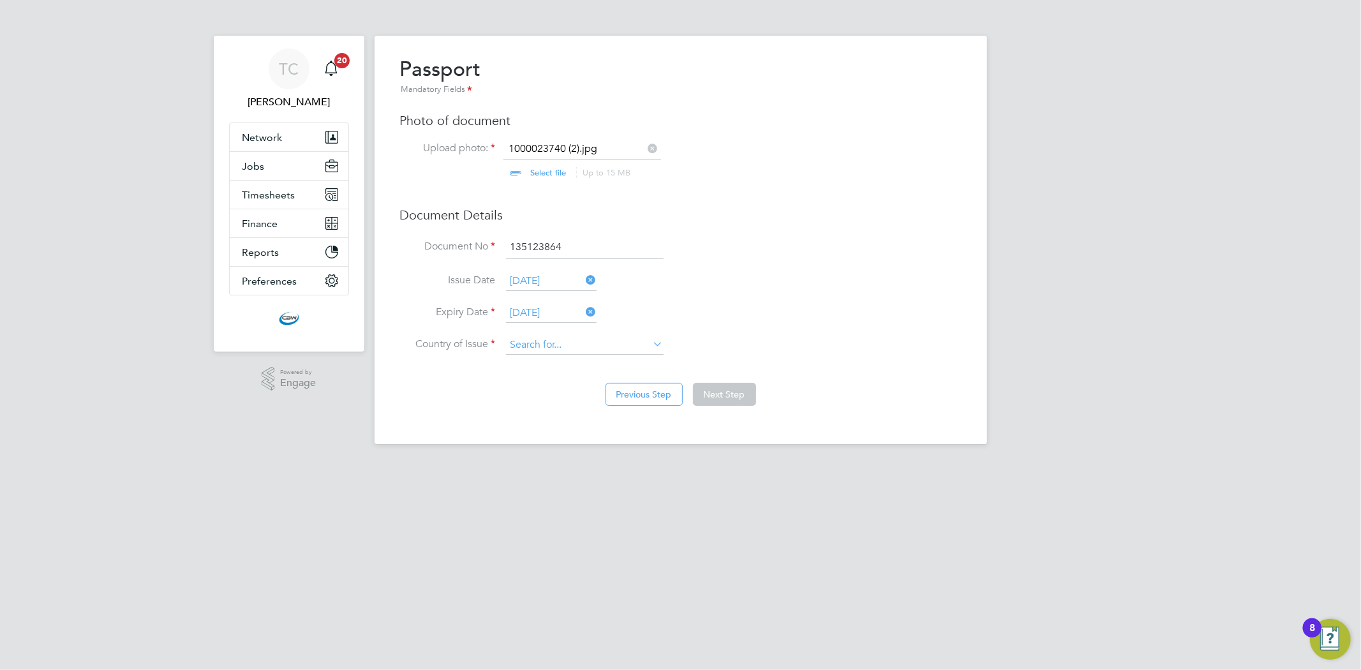
click at [588, 346] on input at bounding box center [585, 345] width 158 height 19
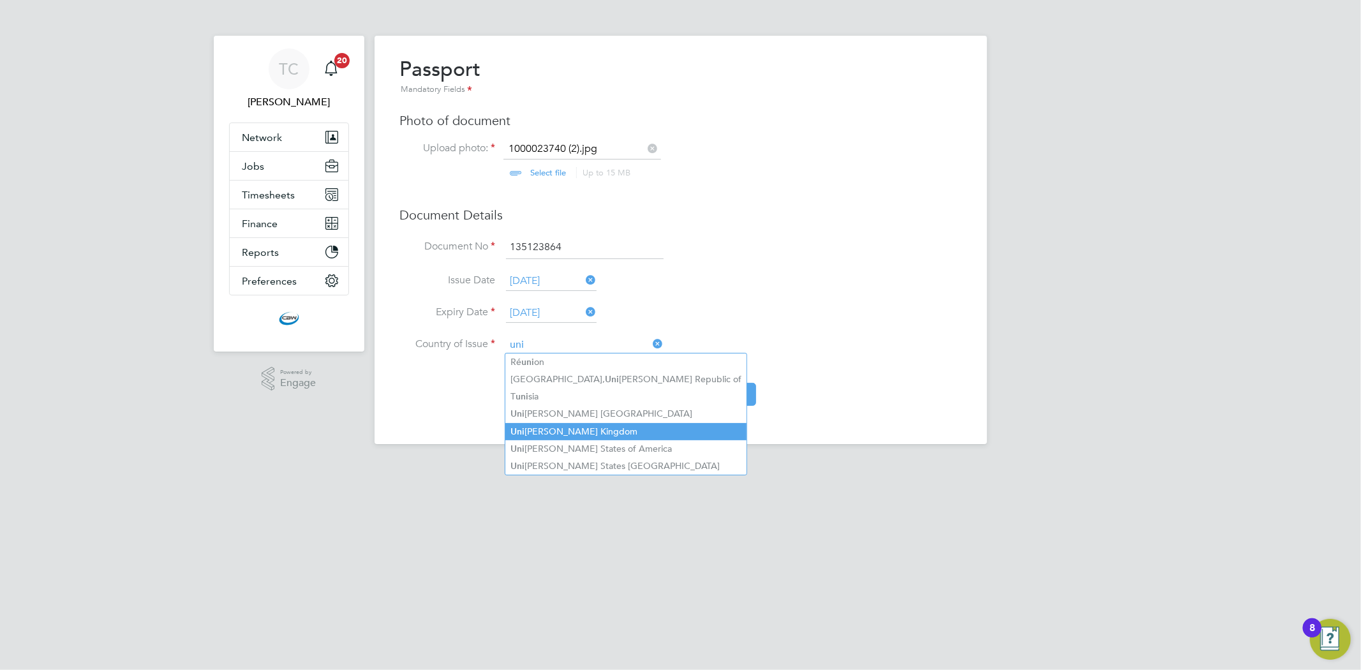
click at [601, 433] on li "Uni ted Kingdom" at bounding box center [625, 431] width 241 height 17
type input "[GEOGRAPHIC_DATA]"
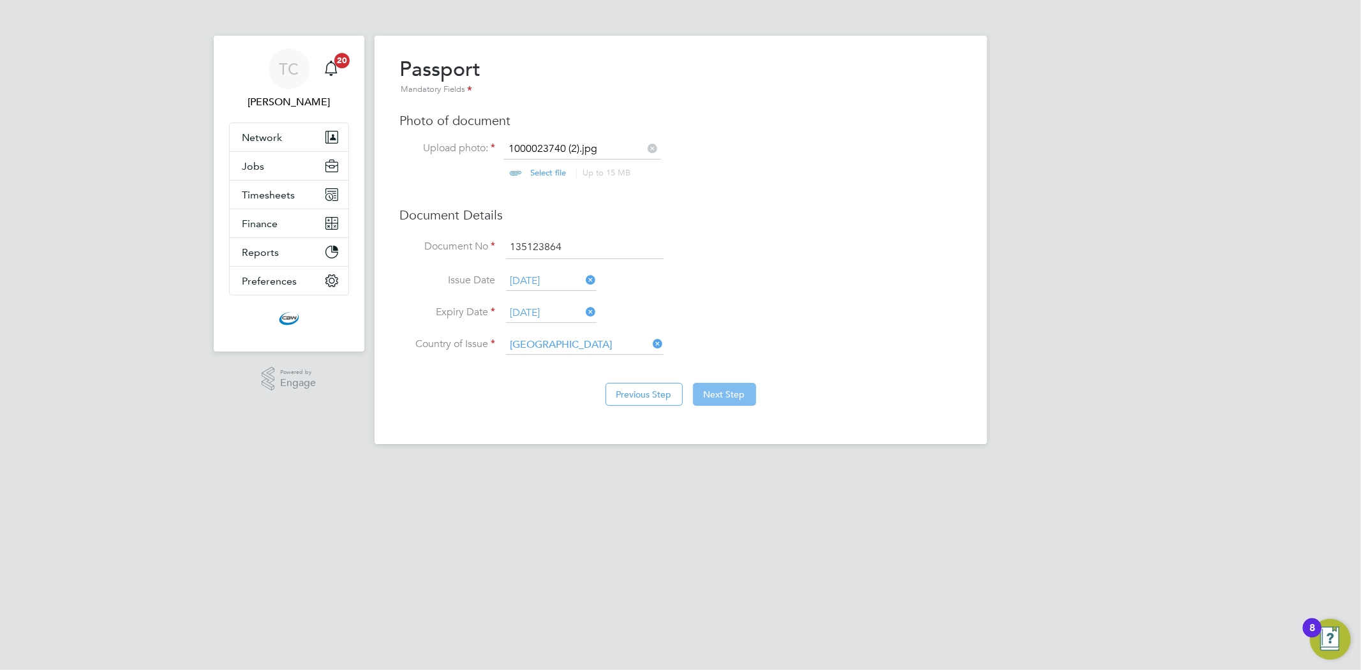
click at [739, 387] on button "Next Step" at bounding box center [724, 394] width 63 height 23
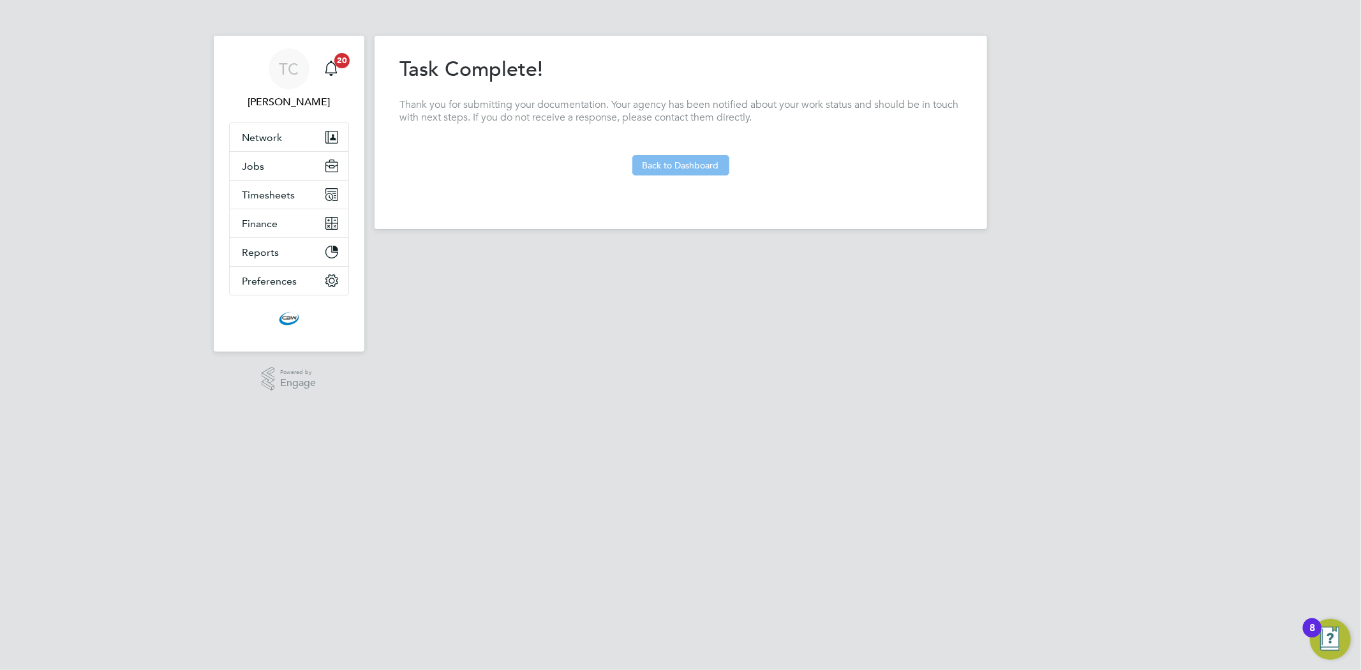
click at [679, 165] on button "Back to Dashboard" at bounding box center [680, 165] width 97 height 20
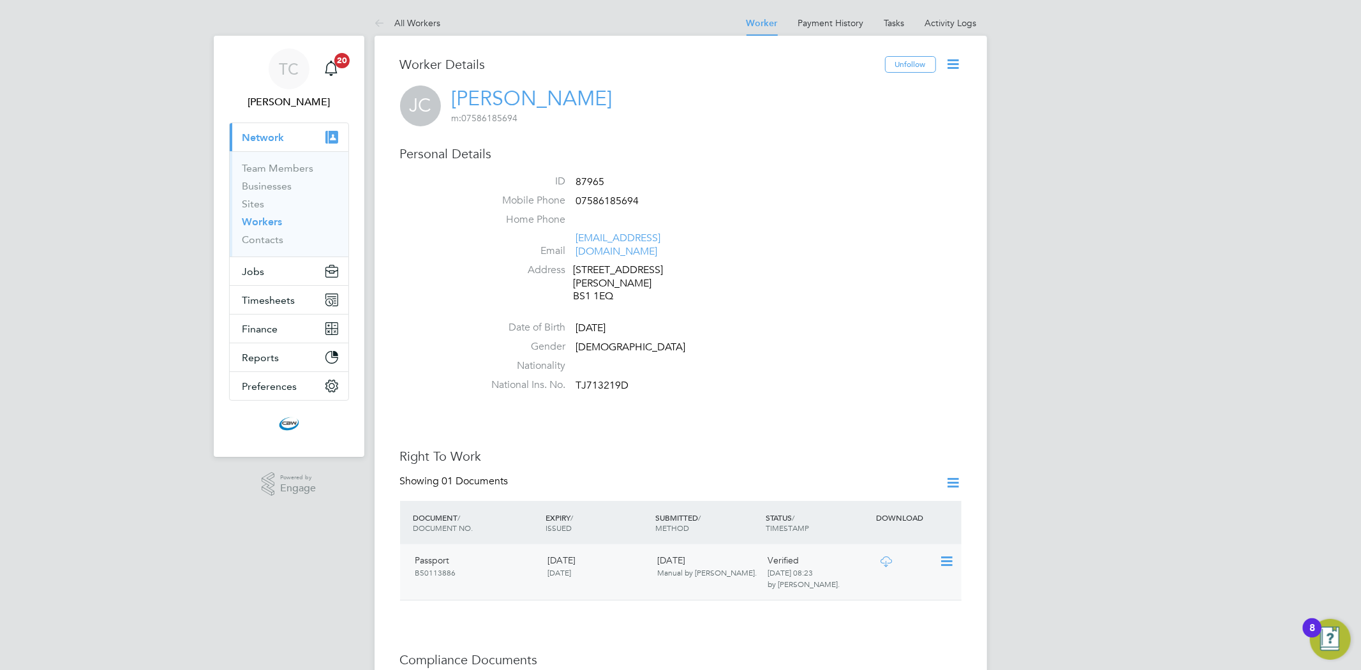
click at [889, 557] on icon at bounding box center [886, 562] width 16 height 10
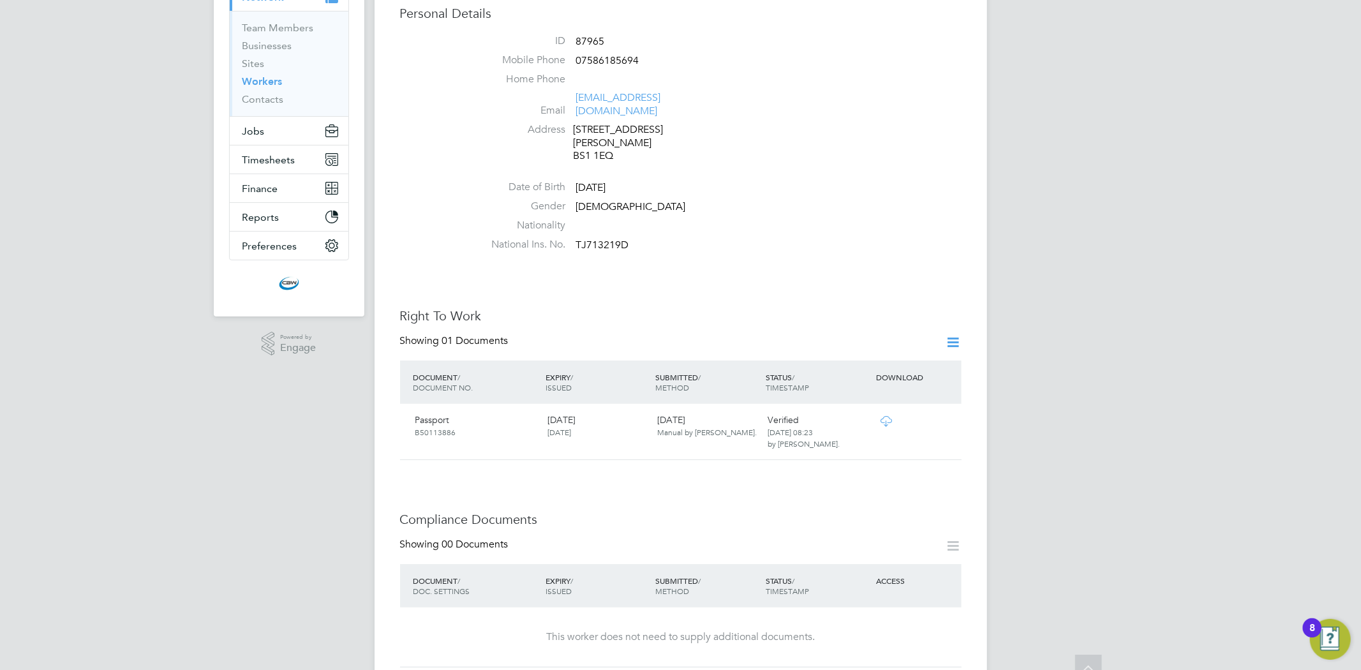
scroll to position [142, 0]
click at [957, 333] on icon at bounding box center [954, 341] width 16 height 16
click at [920, 348] on li "Add Right To Work Document" at bounding box center [882, 346] width 154 height 18
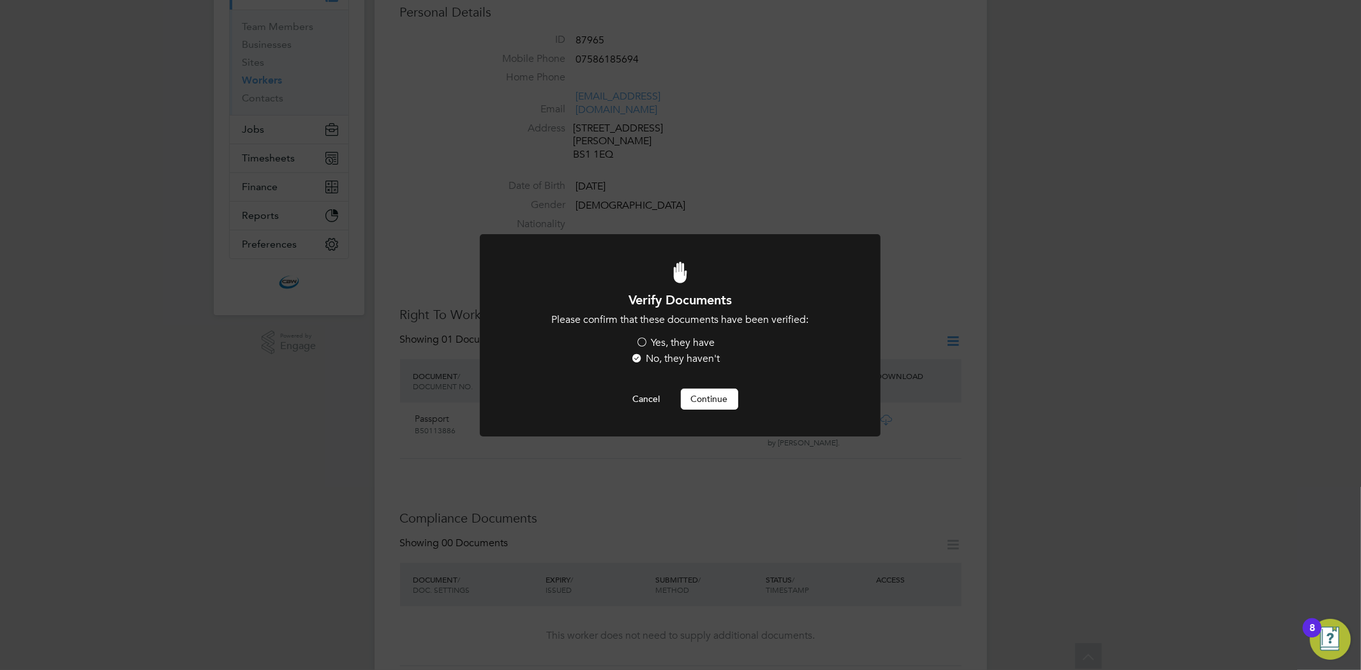
click at [655, 337] on label "Yes, they have" at bounding box center [675, 342] width 79 height 13
click at [0, 0] on input "Yes, they have" at bounding box center [0, 0] width 0 height 0
click at [701, 392] on button "Continue" at bounding box center [709, 399] width 57 height 20
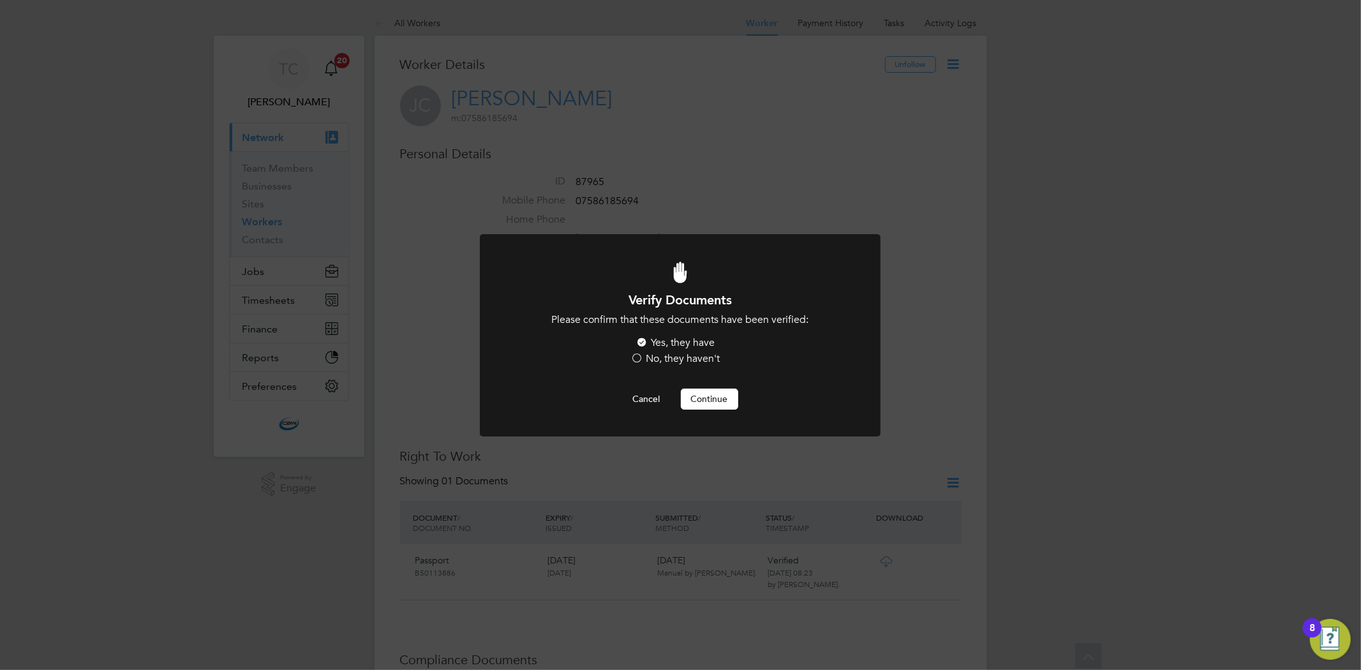
scroll to position [142, 0]
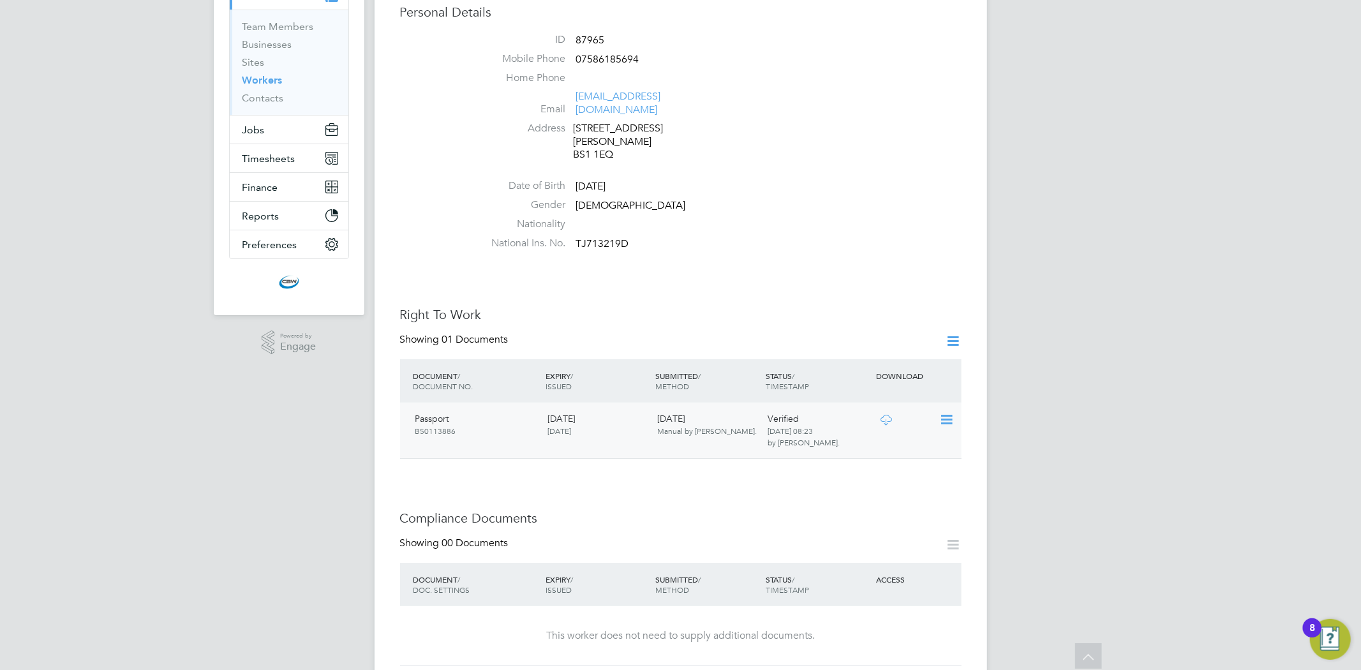
click at [883, 415] on icon at bounding box center [886, 420] width 16 height 10
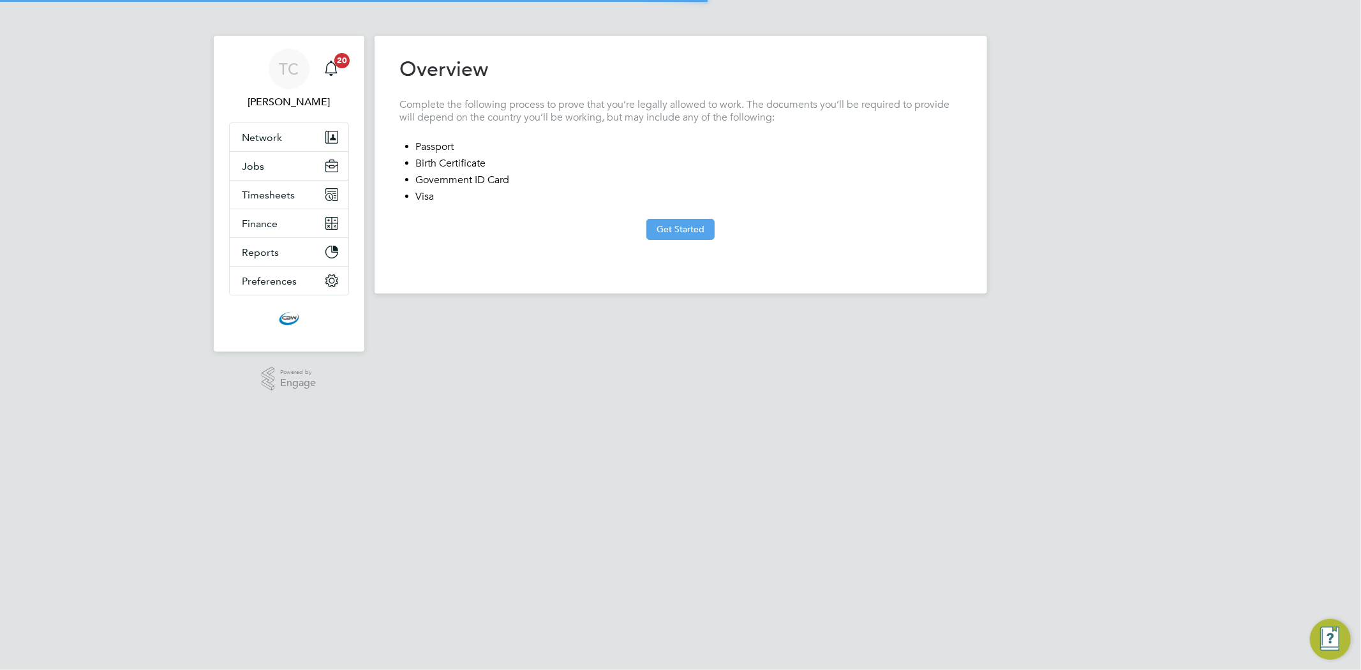
type input "[GEOGRAPHIC_DATA]"
click at [690, 237] on button "Get Started" at bounding box center [681, 229] width 68 height 20
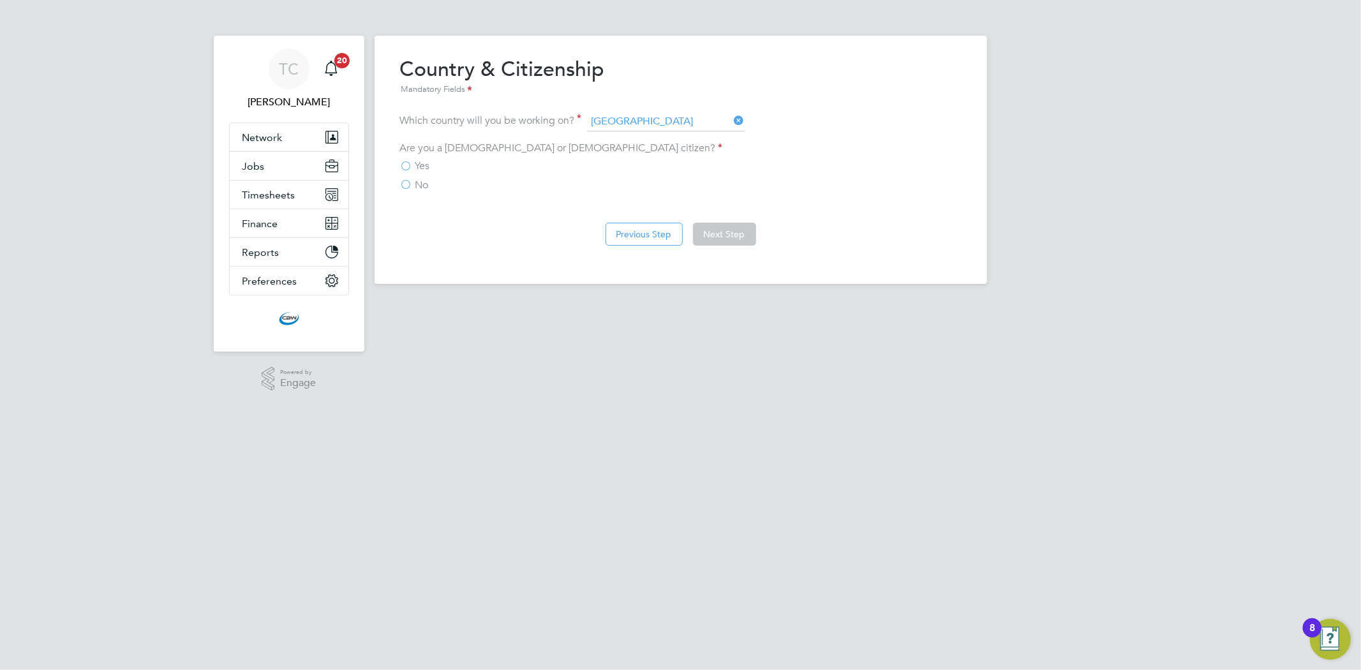
click at [418, 179] on span "No" at bounding box center [421, 185] width 13 height 13
click at [0, 0] on input "No" at bounding box center [0, 0] width 0 height 0
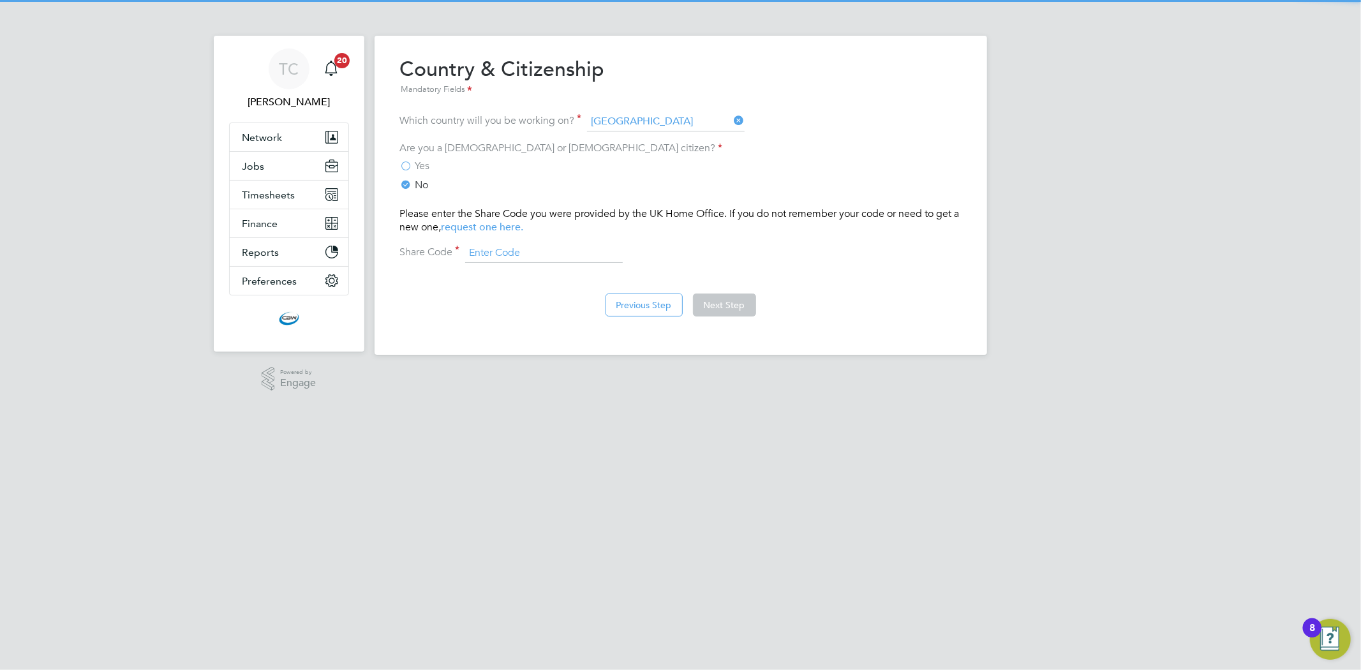
click at [544, 258] on input at bounding box center [544, 253] width 158 height 19
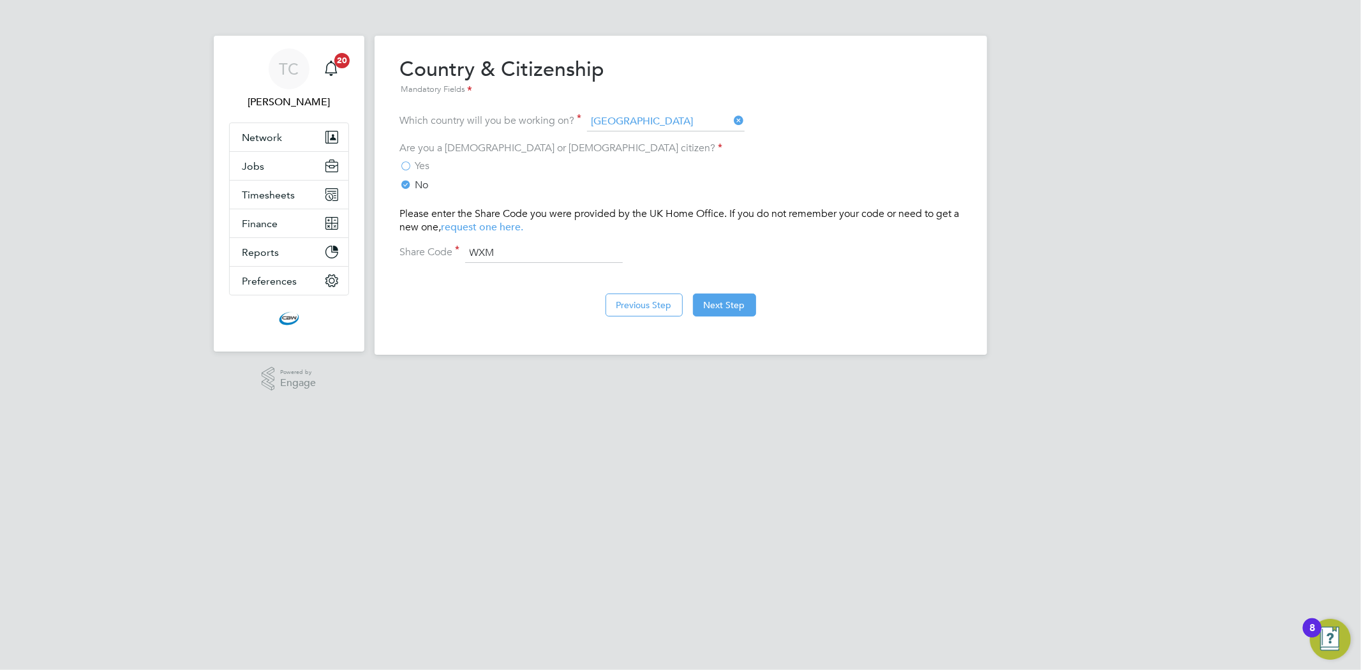
type input "WXM XJF 64K"
click at [745, 308] on button "Next Step" at bounding box center [724, 305] width 63 height 23
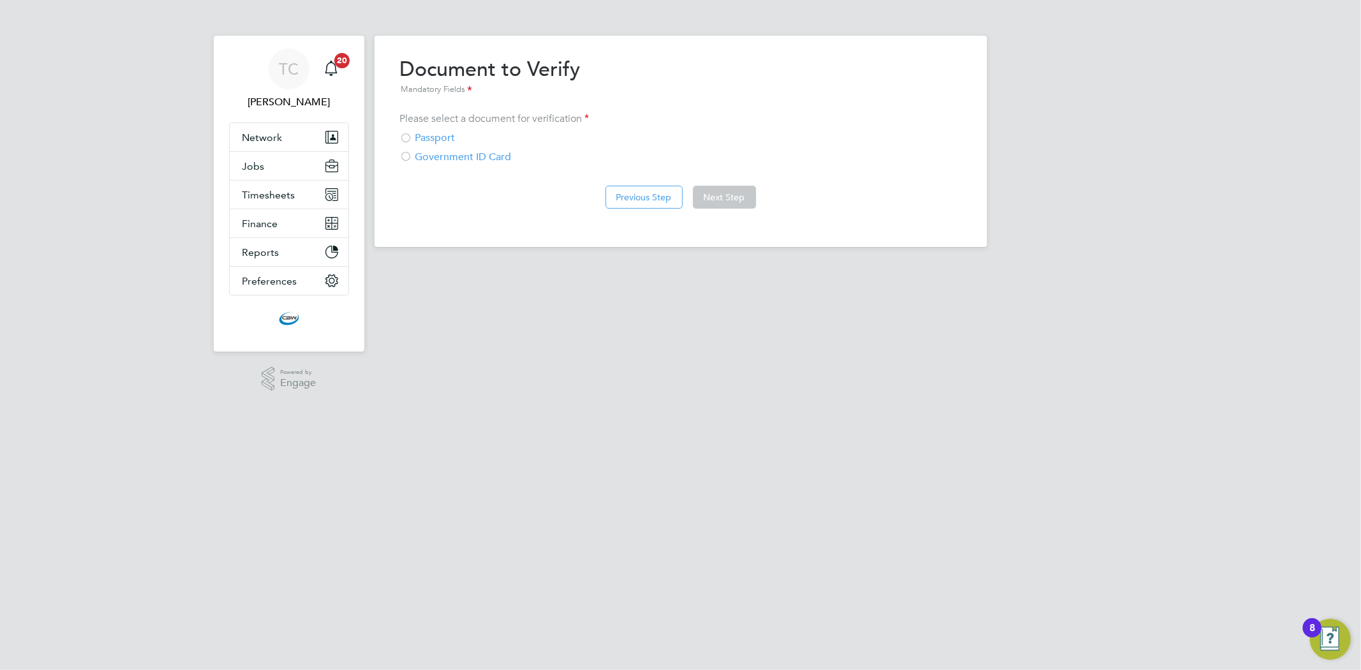
click at [426, 142] on div "Passport" at bounding box center [681, 137] width 562 height 13
click at [732, 190] on button "Next Step" at bounding box center [724, 197] width 63 height 23
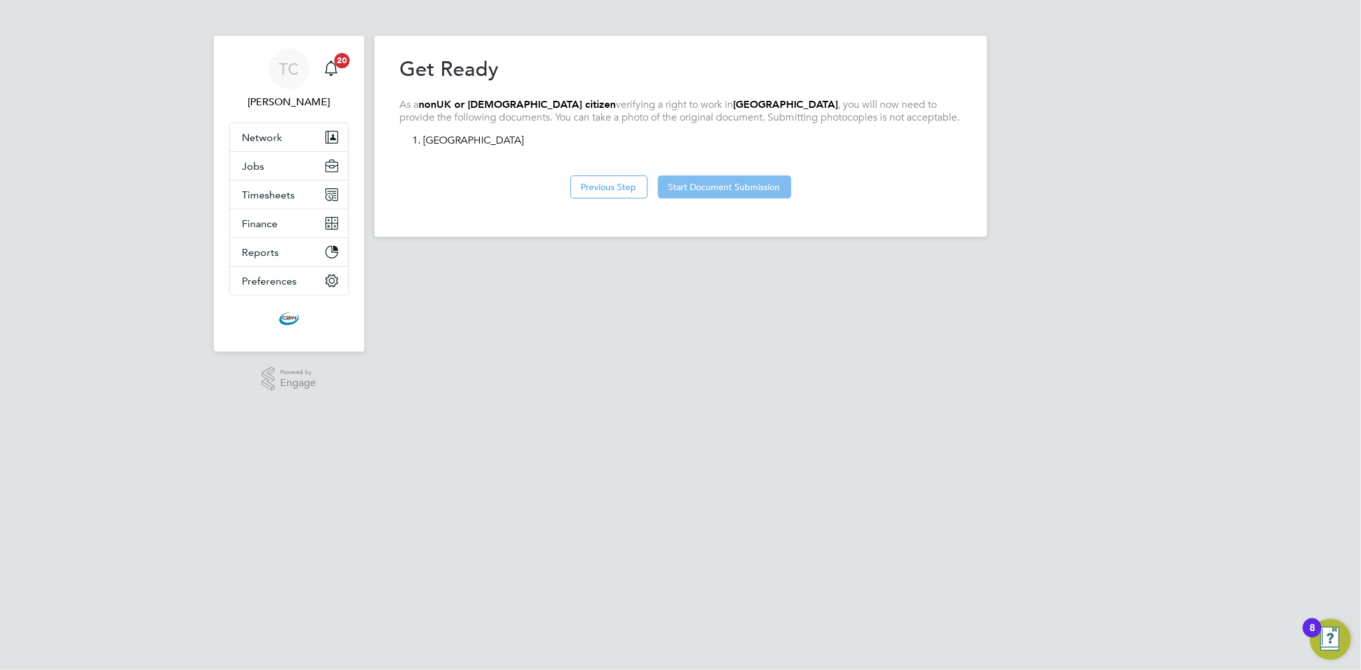
click at [710, 182] on button "Start Document Submission" at bounding box center [724, 187] width 133 height 23
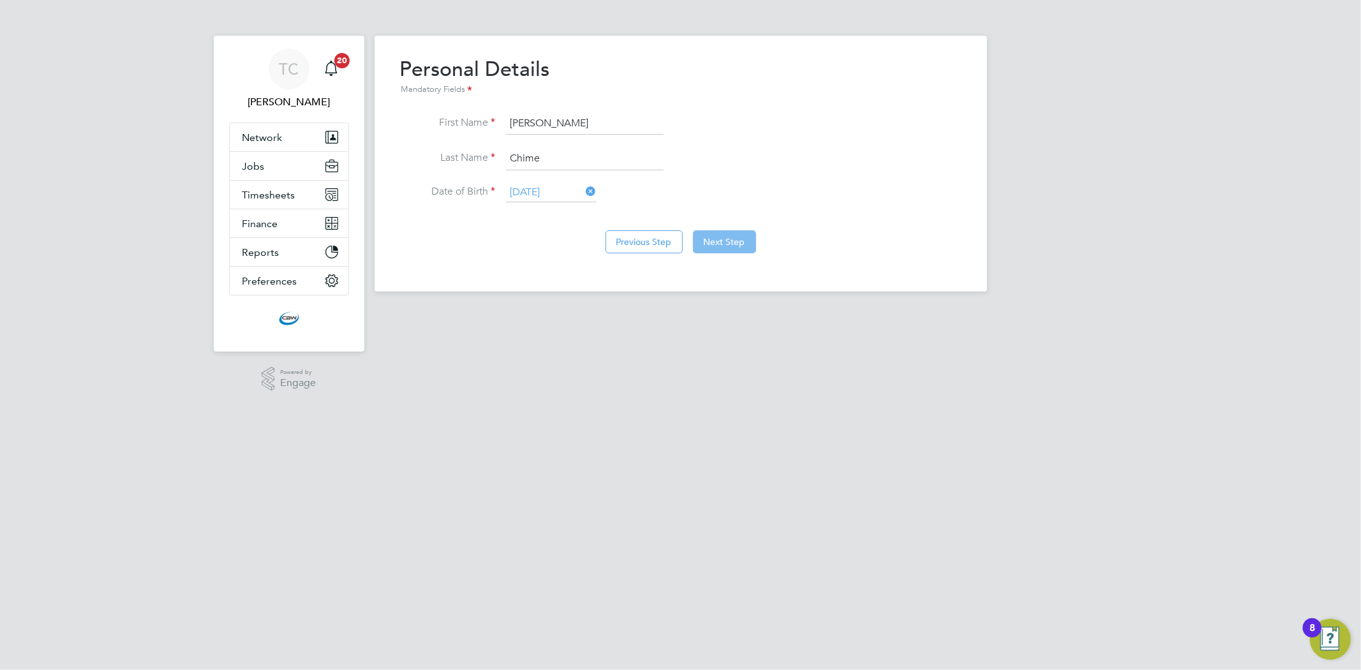
click at [728, 240] on button "Next Step" at bounding box center [724, 241] width 63 height 23
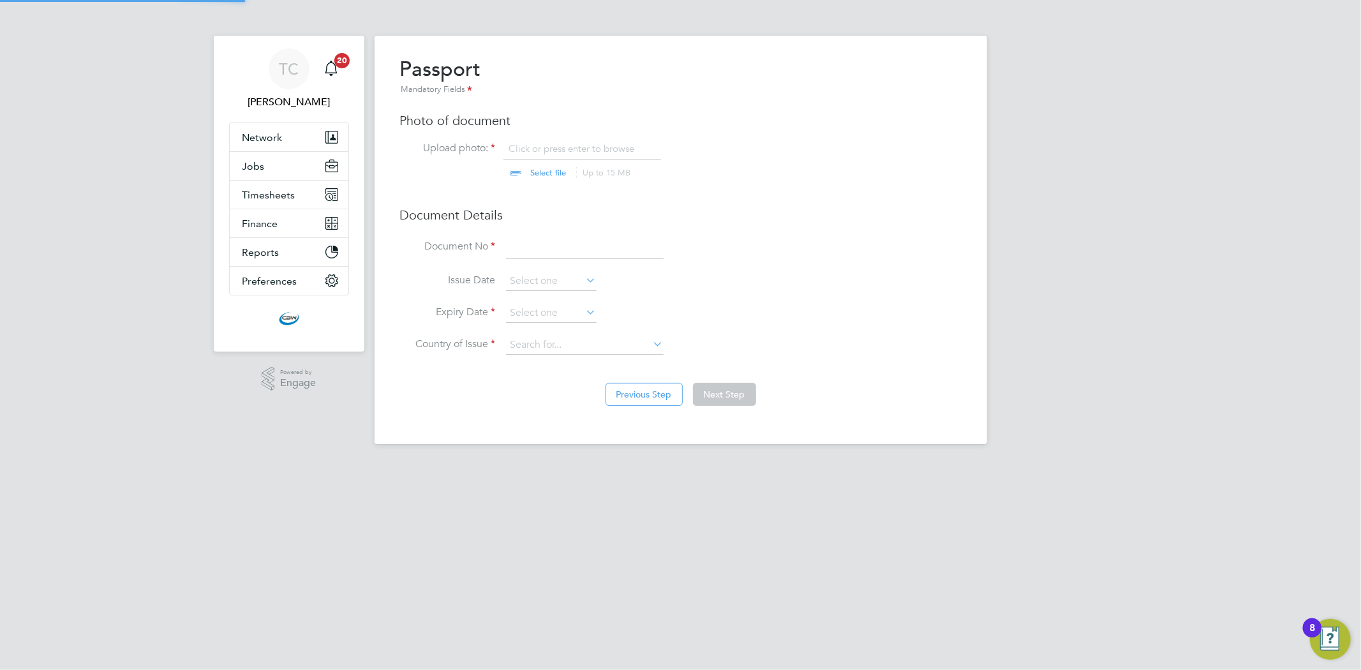
scroll to position [17, 158]
drag, startPoint x: 552, startPoint y: 135, endPoint x: 552, endPoint y: 144, distance: 8.9
click at [552, 135] on div "Passport Mandatory Fields Photo of document Upload photo: Click or press enter …" at bounding box center [681, 211] width 562 height 311
click at [550, 174] on input "file" at bounding box center [561, 161] width 200 height 38
click at [549, 163] on input "file" at bounding box center [561, 161] width 200 height 38
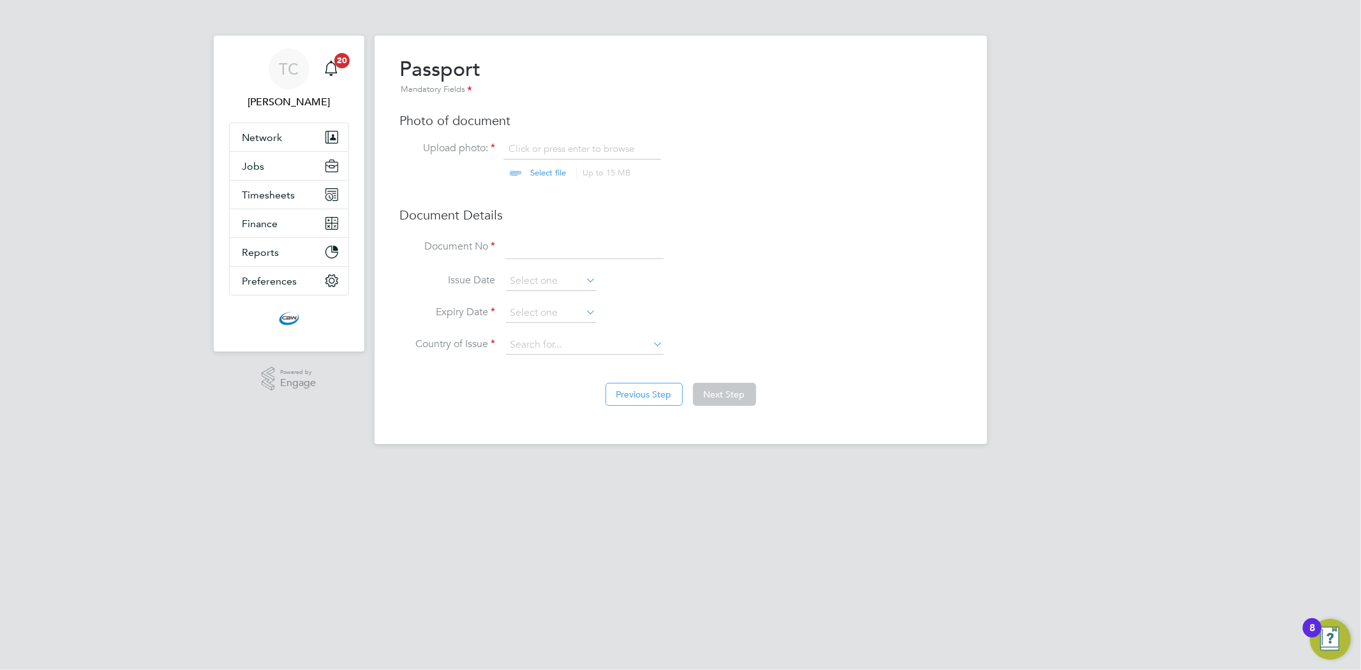
type input "C:\fakepath\Int. passport - [PERSON_NAME] (1).jpg"
click at [527, 250] on input at bounding box center [585, 247] width 158 height 23
type input "B50113886"
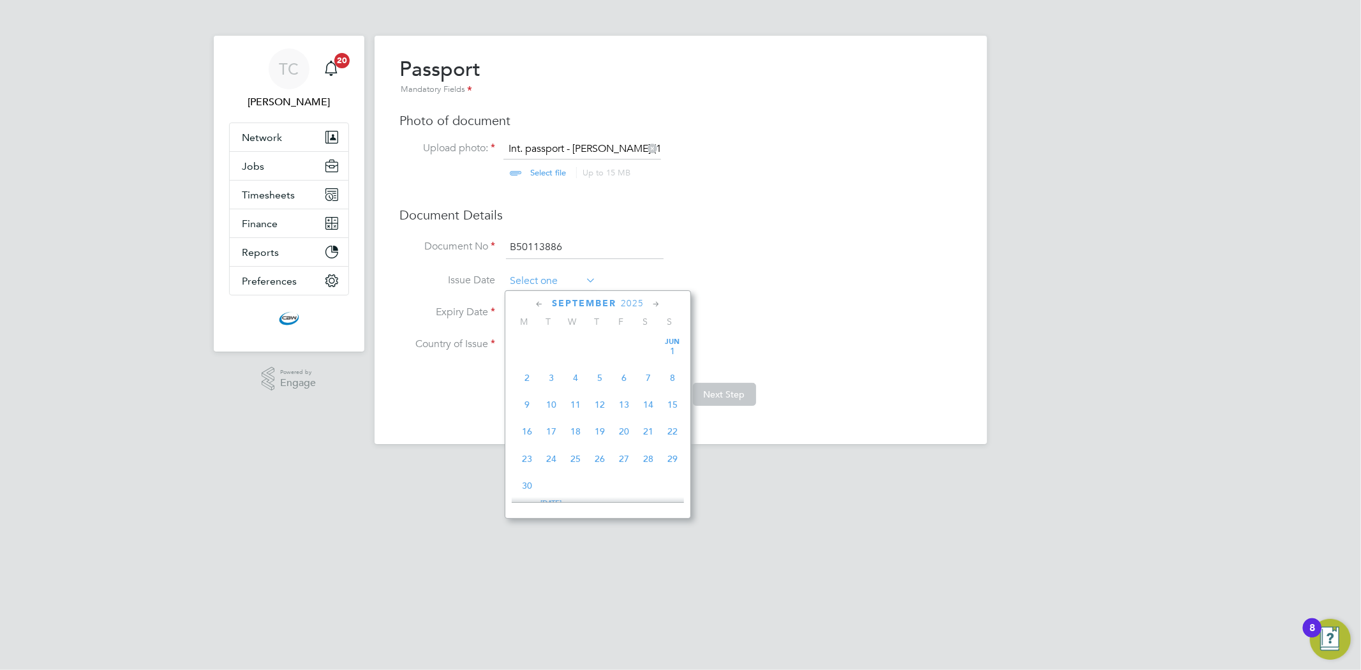
scroll to position [492, 0]
click at [530, 285] on input at bounding box center [551, 281] width 91 height 19
click at [627, 302] on span "2025" at bounding box center [632, 303] width 23 height 11
click at [598, 400] on span "2021" at bounding box center [600, 394] width 24 height 24
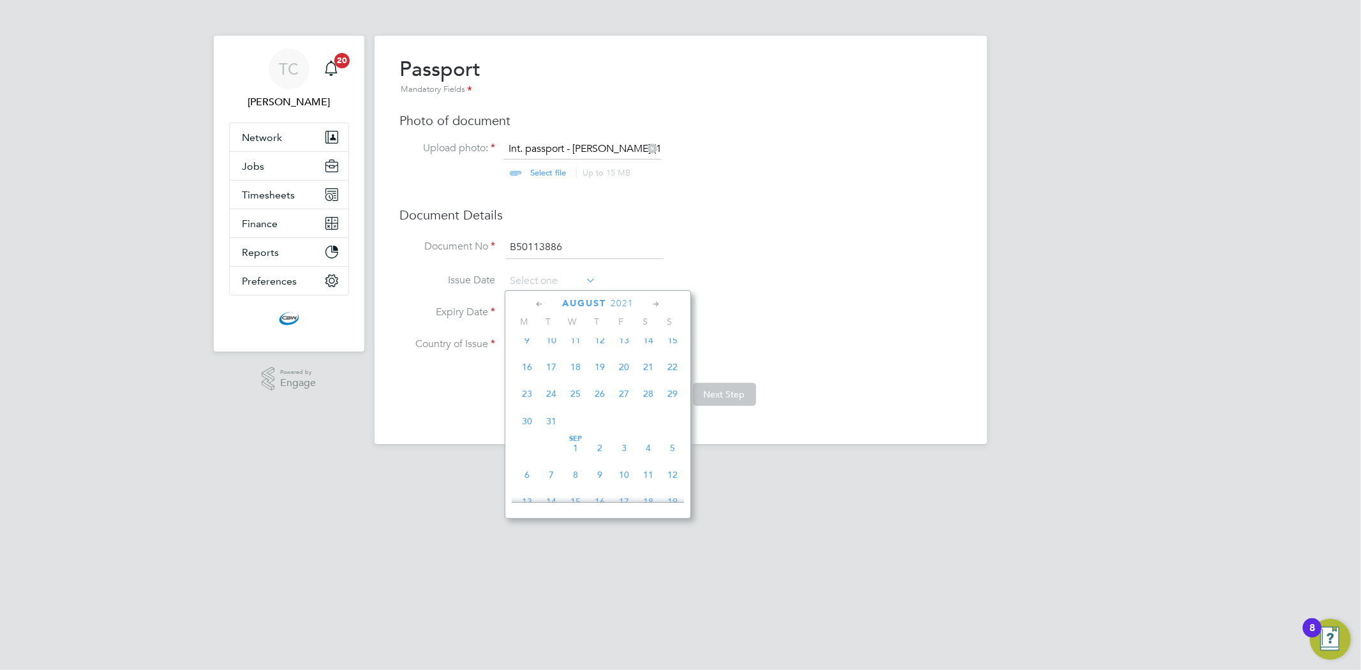
click at [648, 304] on div "[DATE]" at bounding box center [598, 303] width 172 height 12
click at [656, 304] on icon at bounding box center [656, 304] width 12 height 14
click at [601, 460] on span "28" at bounding box center [600, 451] width 24 height 24
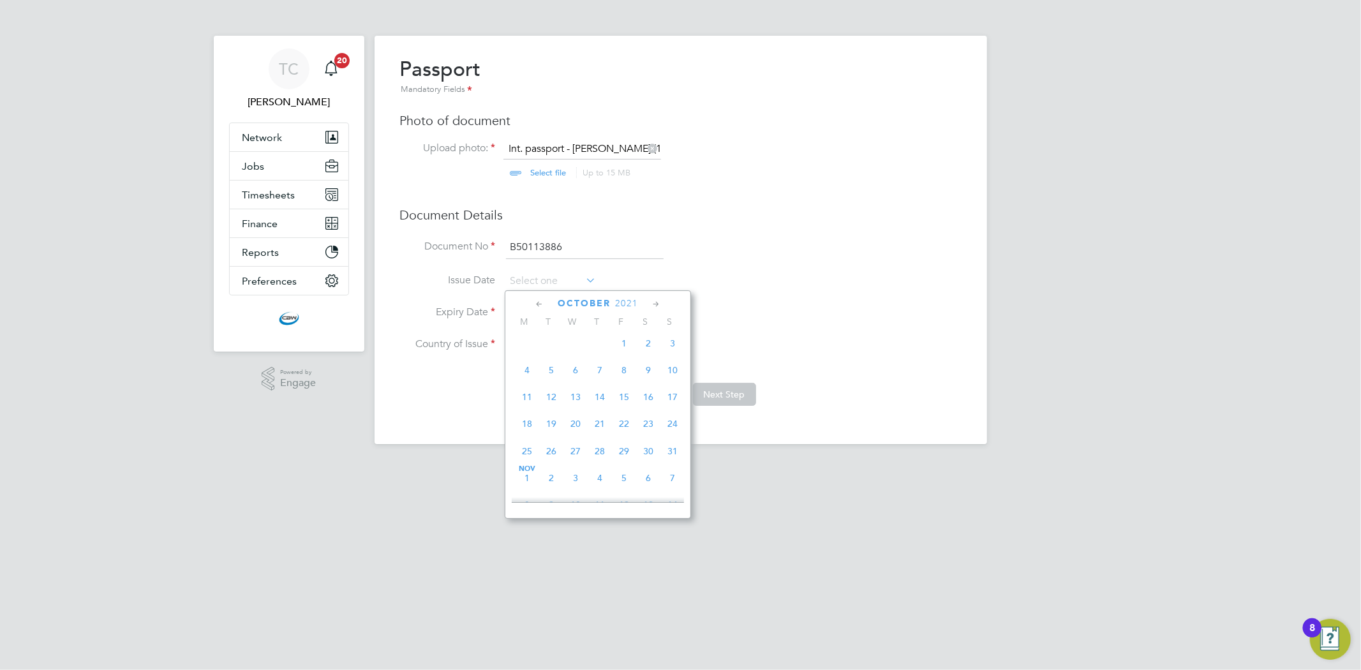
type input "[DATE]"
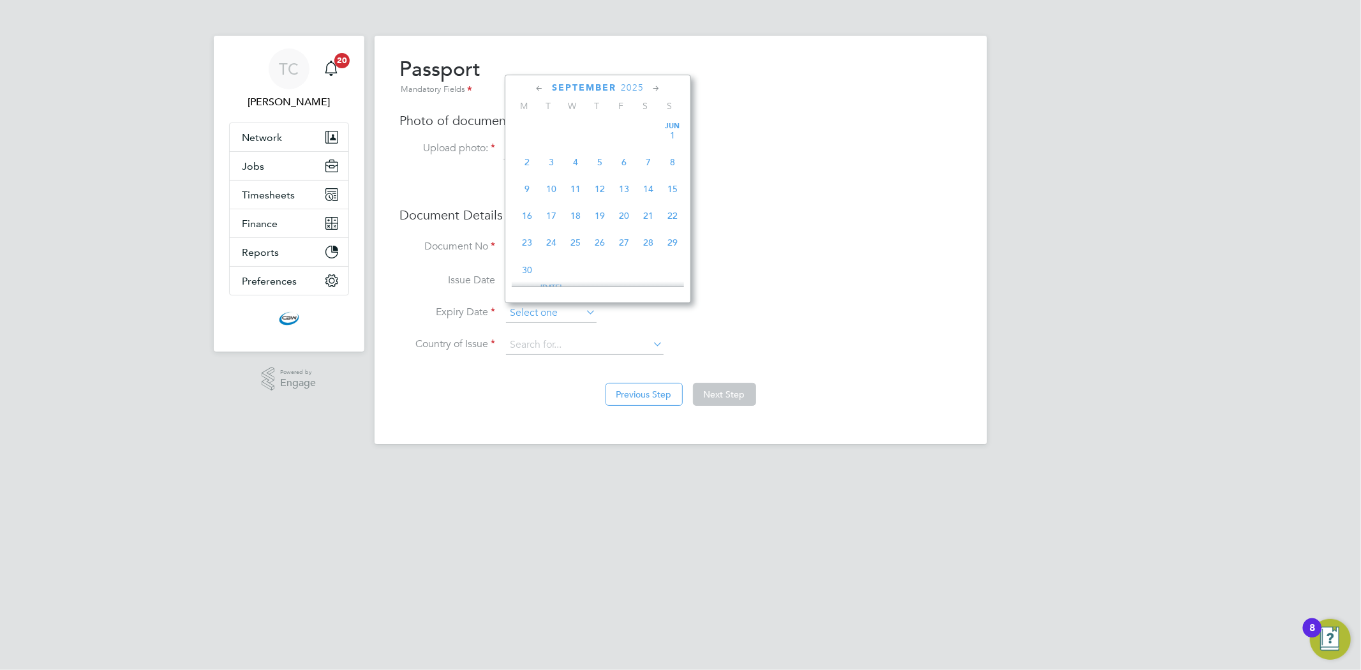
click at [559, 310] on input at bounding box center [551, 313] width 91 height 19
click at [656, 92] on icon at bounding box center [656, 89] width 12 height 14
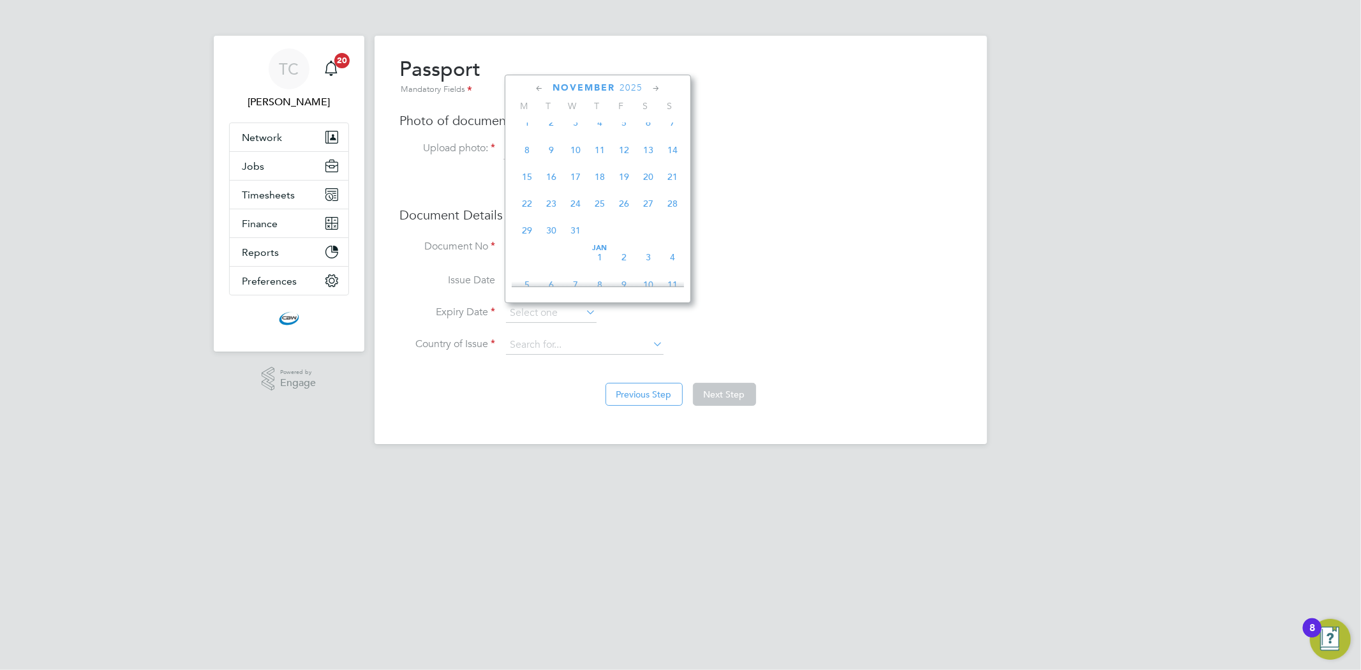
click at [656, 92] on icon at bounding box center [656, 89] width 12 height 14
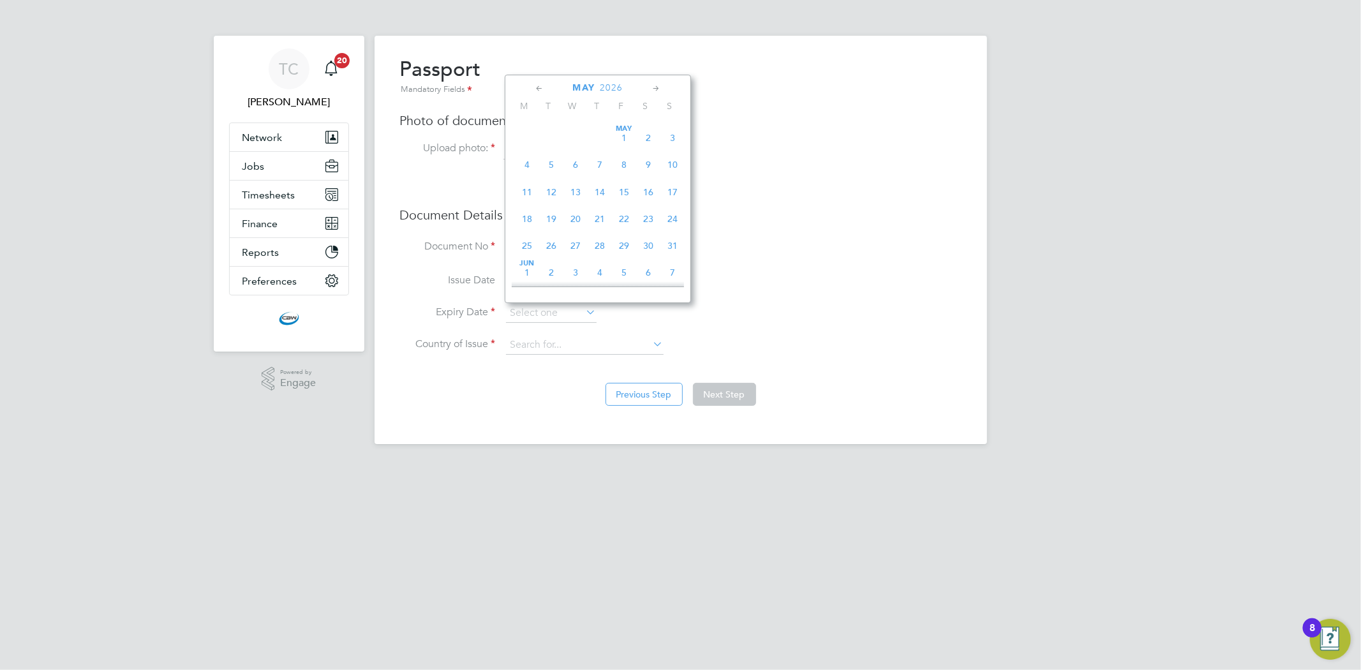
click at [656, 92] on icon at bounding box center [656, 89] width 12 height 14
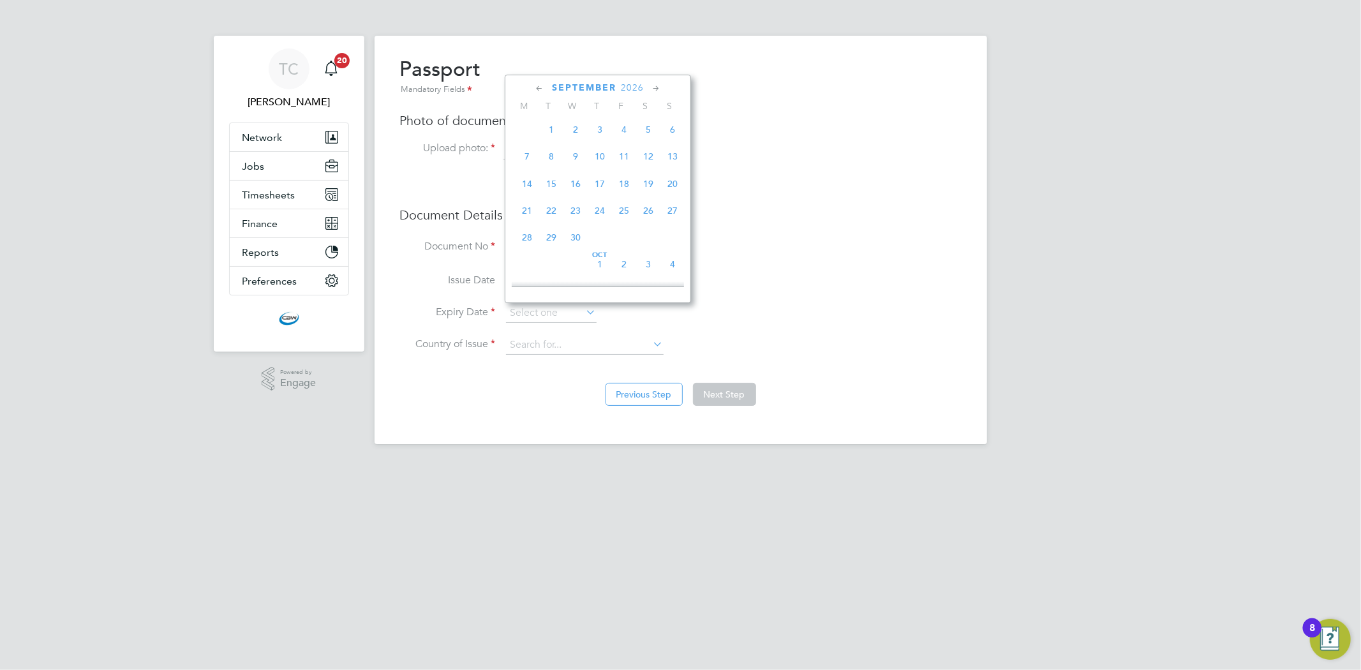
scroll to position [2242, 0]
click at [549, 248] on span "27" at bounding box center [551, 235] width 24 height 24
type input "[DATE]"
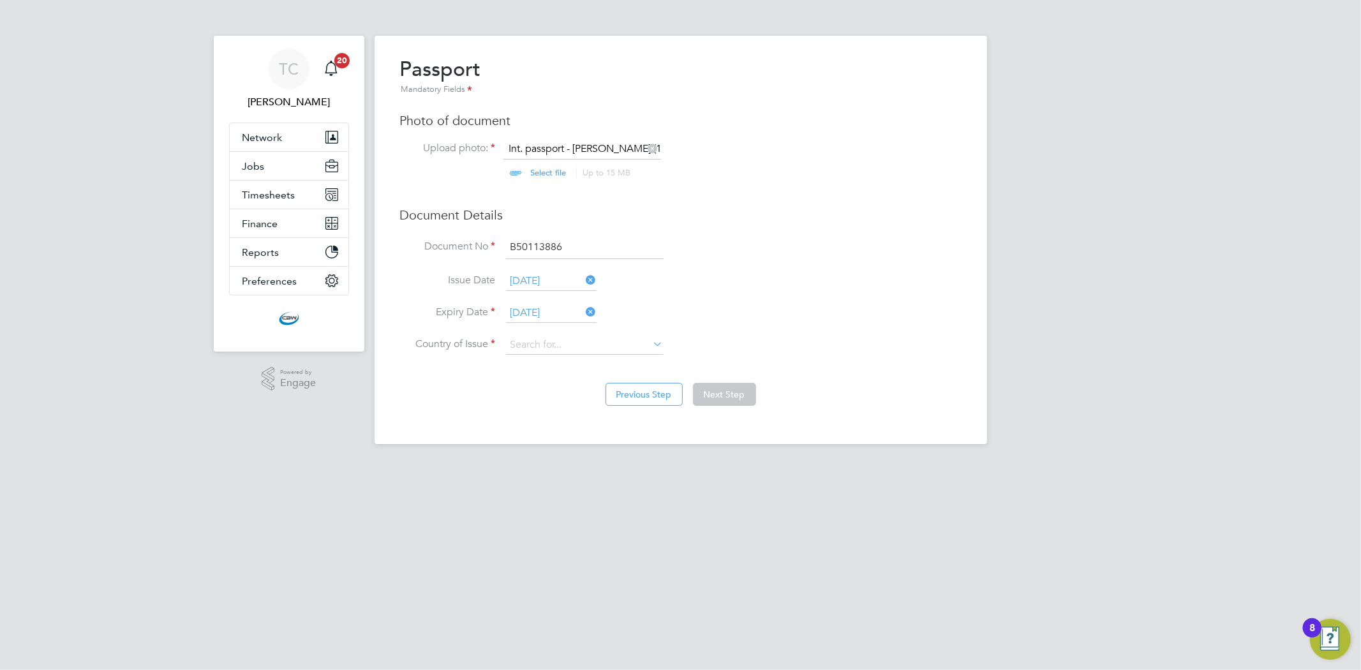
click at [546, 356] on li "Country of Issue" at bounding box center [681, 352] width 562 height 32
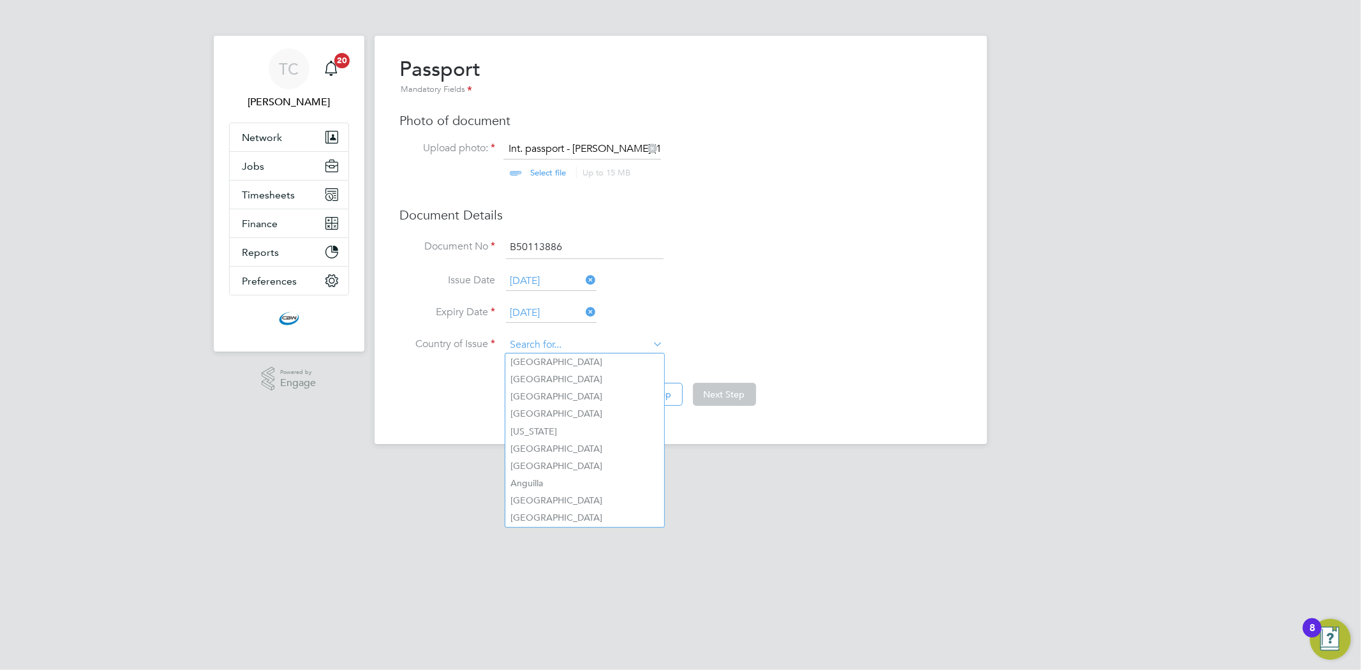
click at [547, 341] on input at bounding box center [585, 345] width 158 height 19
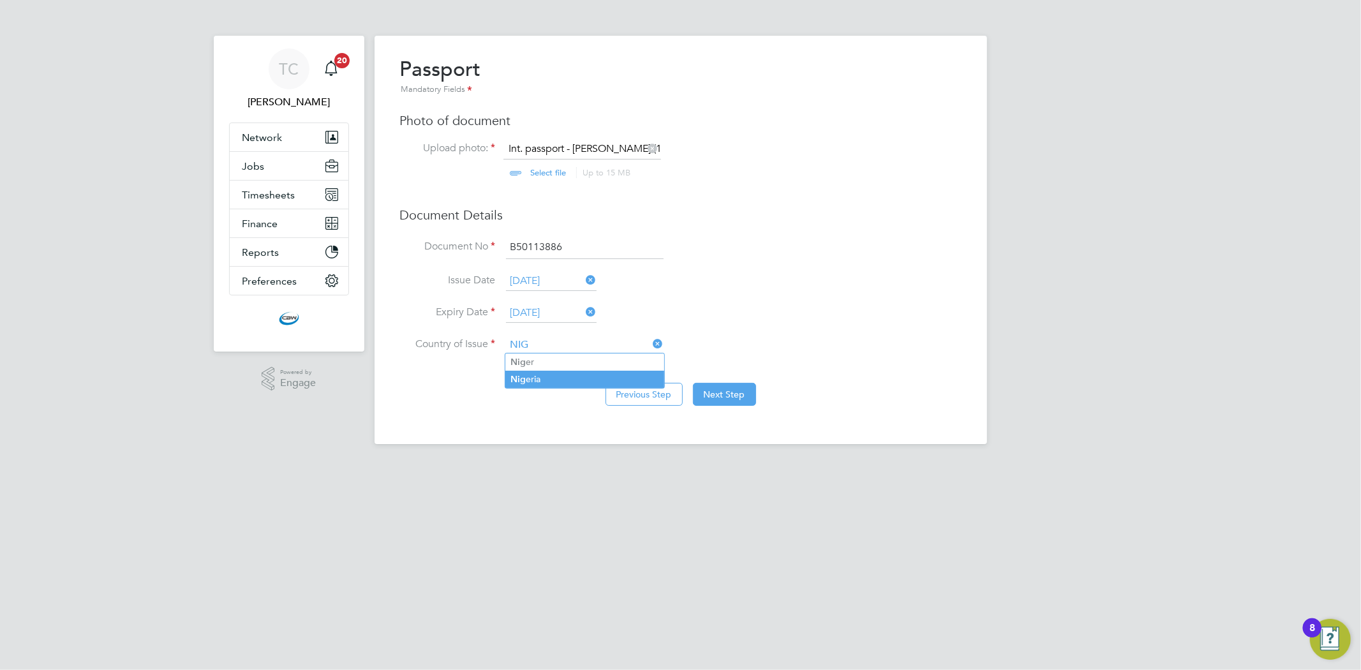
click at [541, 377] on li "Nig eria" at bounding box center [584, 379] width 159 height 17
type input "[GEOGRAPHIC_DATA]"
click at [742, 386] on button "Next Step" at bounding box center [724, 394] width 63 height 23
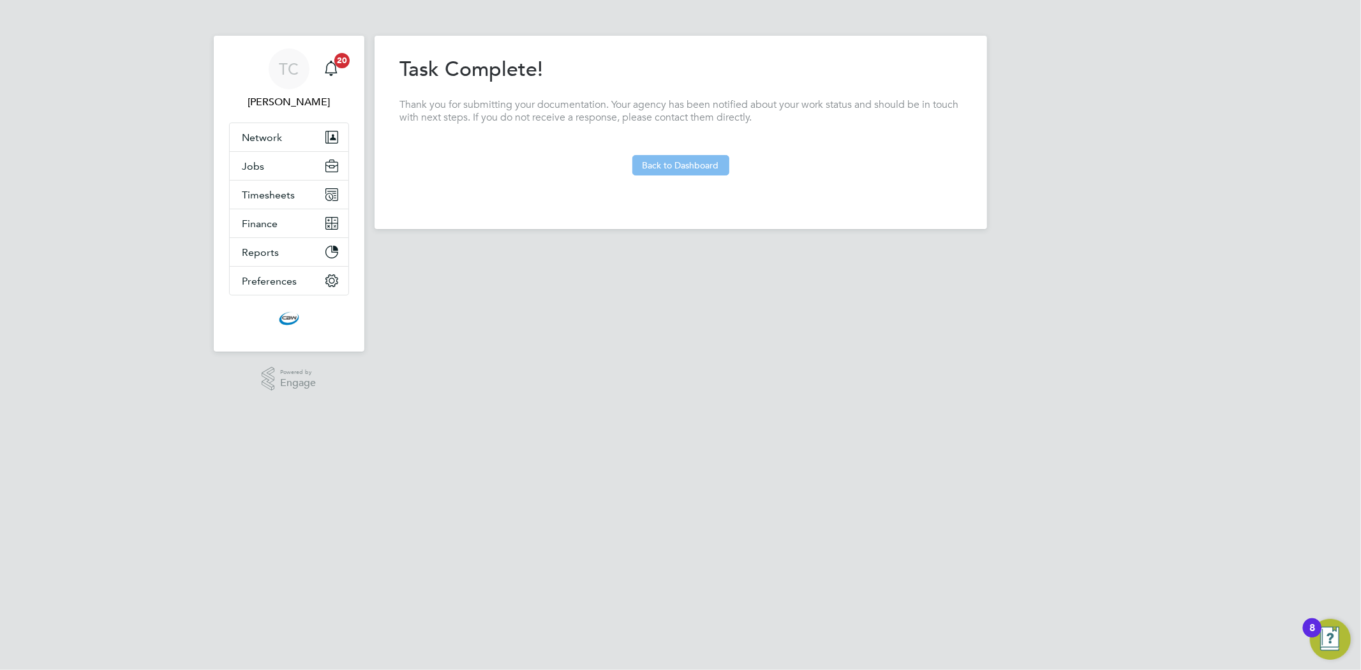
click at [673, 168] on button "Back to Dashboard" at bounding box center [680, 165] width 97 height 20
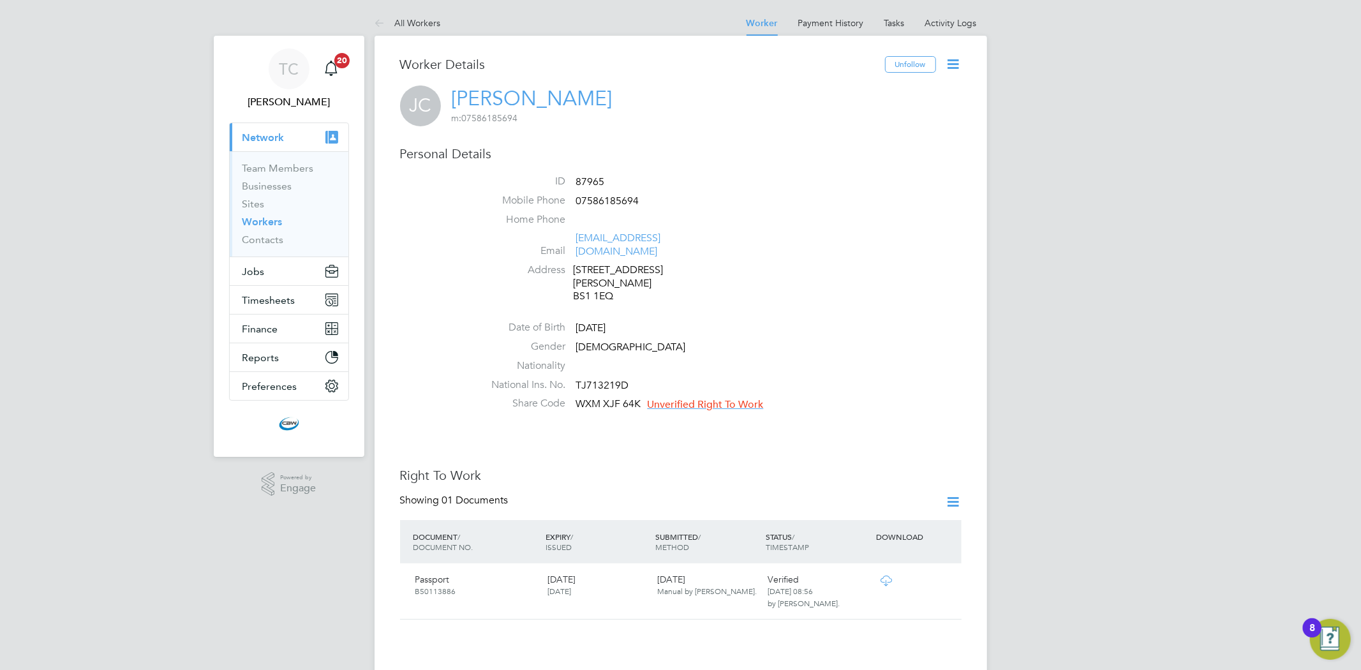
click at [712, 398] on span "Unverified Right To Work" at bounding box center [706, 404] width 116 height 13
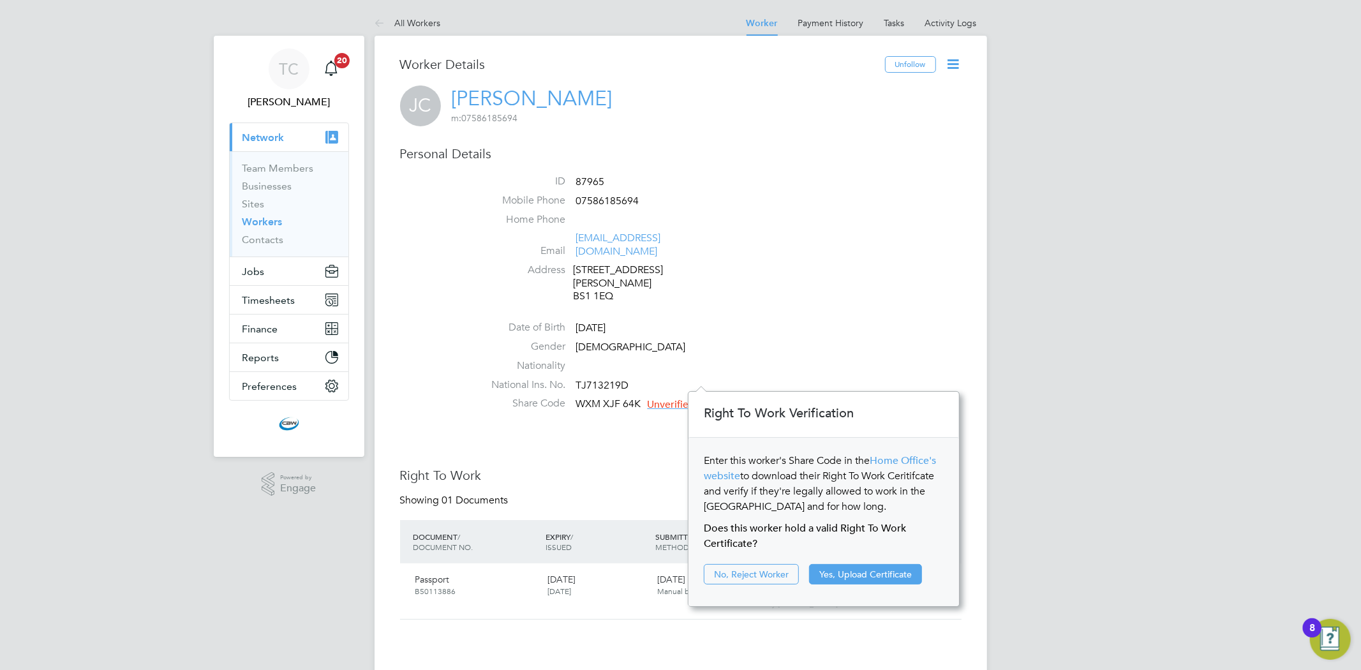
click at [822, 288] on ul "ID 87965 Mobile Phone [PHONE_NUMBER] Home Phone Email [EMAIL_ADDRESS][DOMAIN_NA…" at bounding box center [719, 295] width 485 height 241
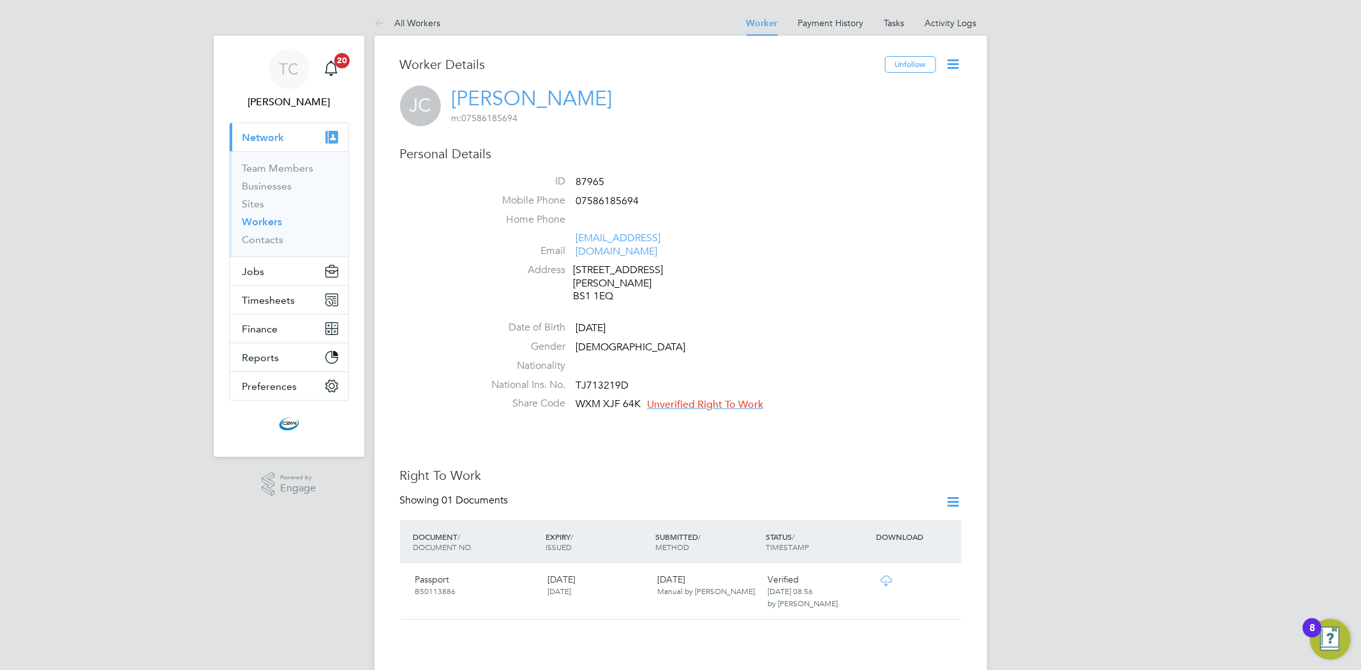
click at [708, 398] on span "Unverified Right To Work" at bounding box center [706, 404] width 116 height 13
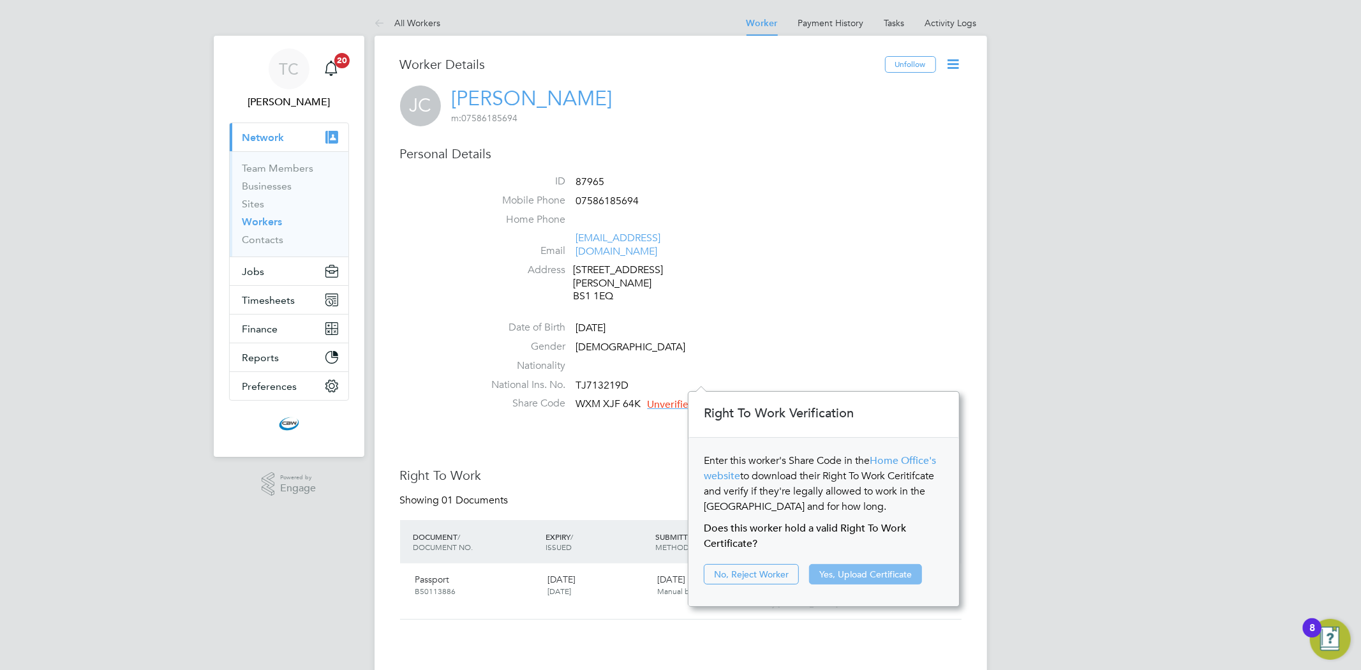
click at [852, 564] on button "Yes, Upload Certificate" at bounding box center [865, 574] width 113 height 20
click at [868, 575] on button "Yes, Upload Certificate" at bounding box center [865, 574] width 113 height 20
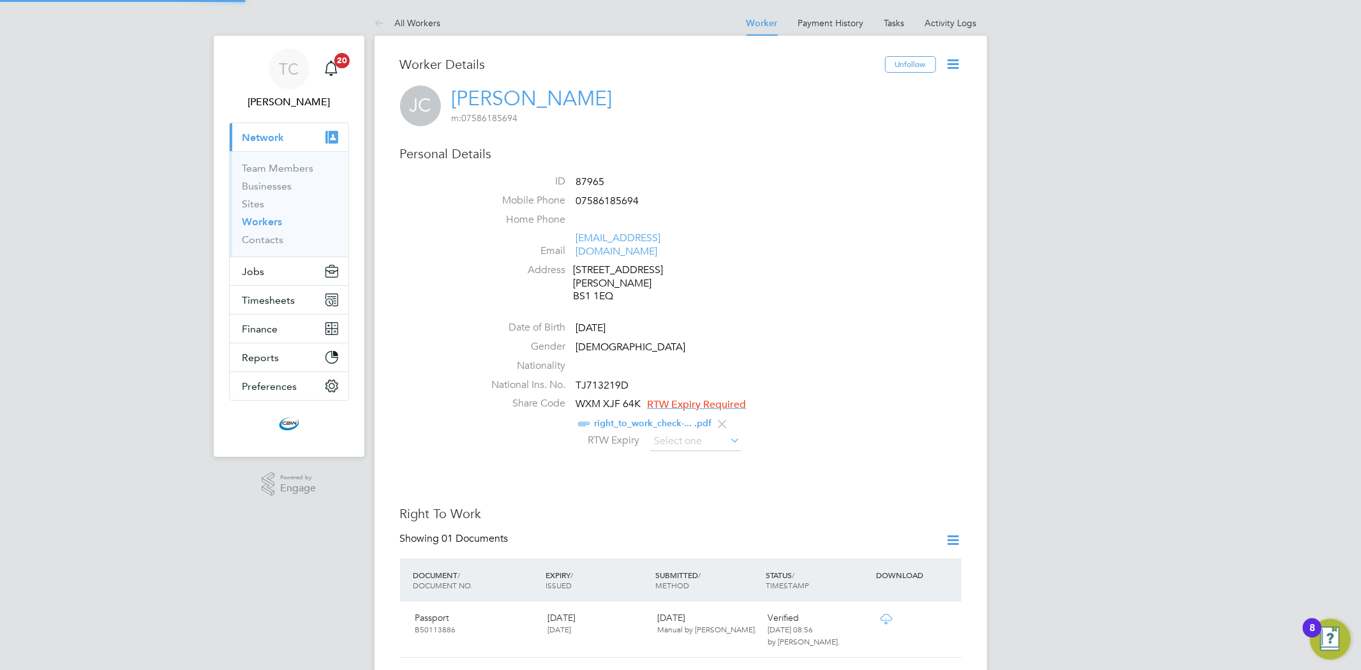
scroll to position [45, 271]
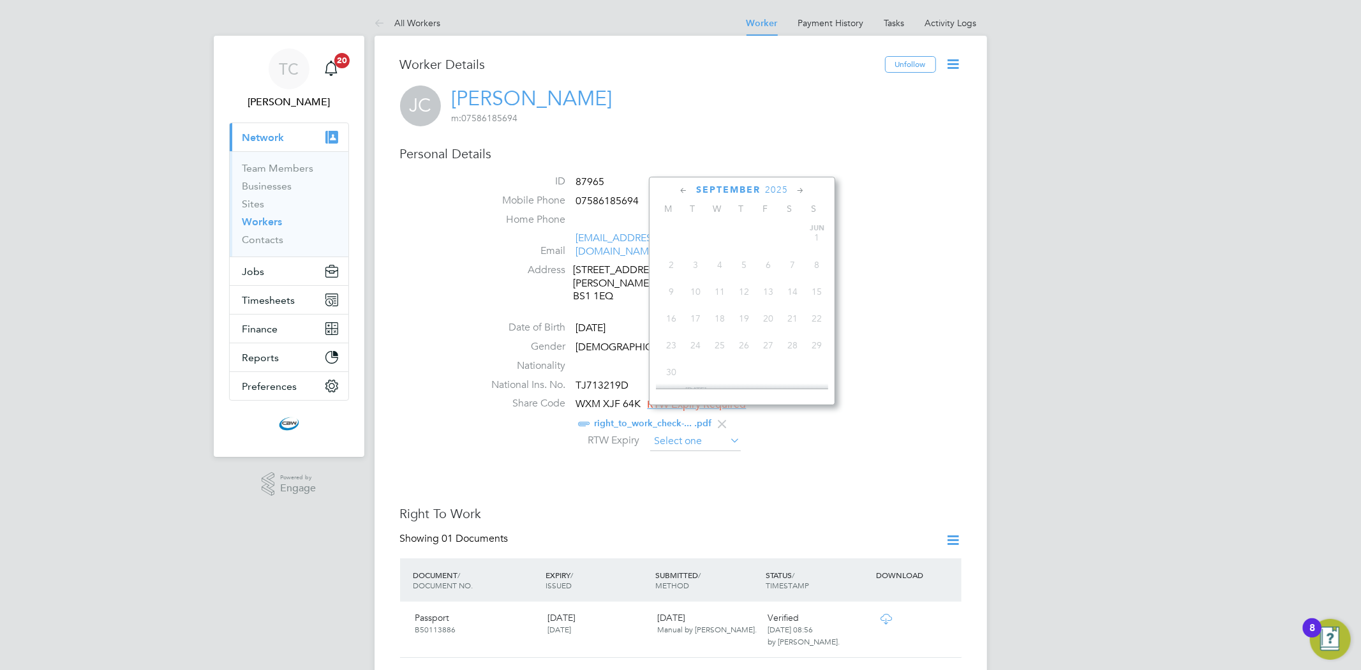
click at [692, 432] on input at bounding box center [695, 441] width 91 height 19
click at [798, 188] on icon at bounding box center [801, 191] width 12 height 14
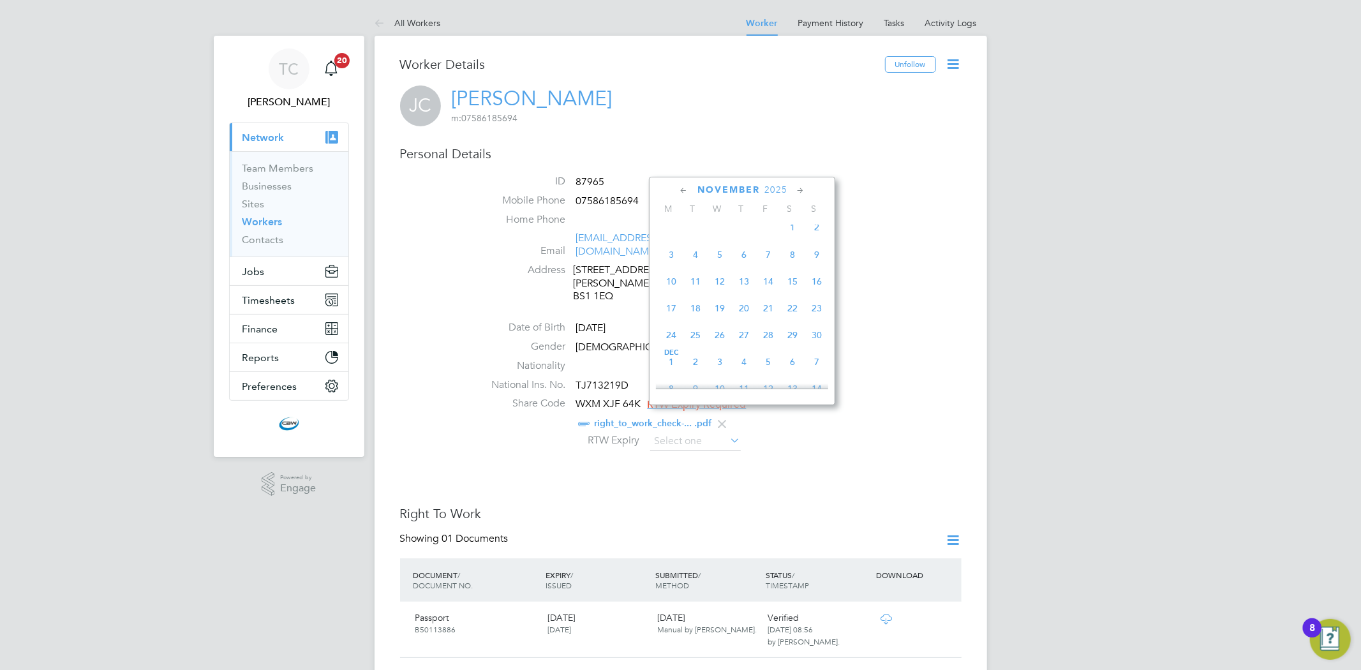
click at [782, 188] on span "2025" at bounding box center [776, 189] width 23 height 11
click at [788, 314] on span "2030" at bounding box center [793, 307] width 24 height 24
click at [687, 190] on icon at bounding box center [684, 191] width 12 height 14
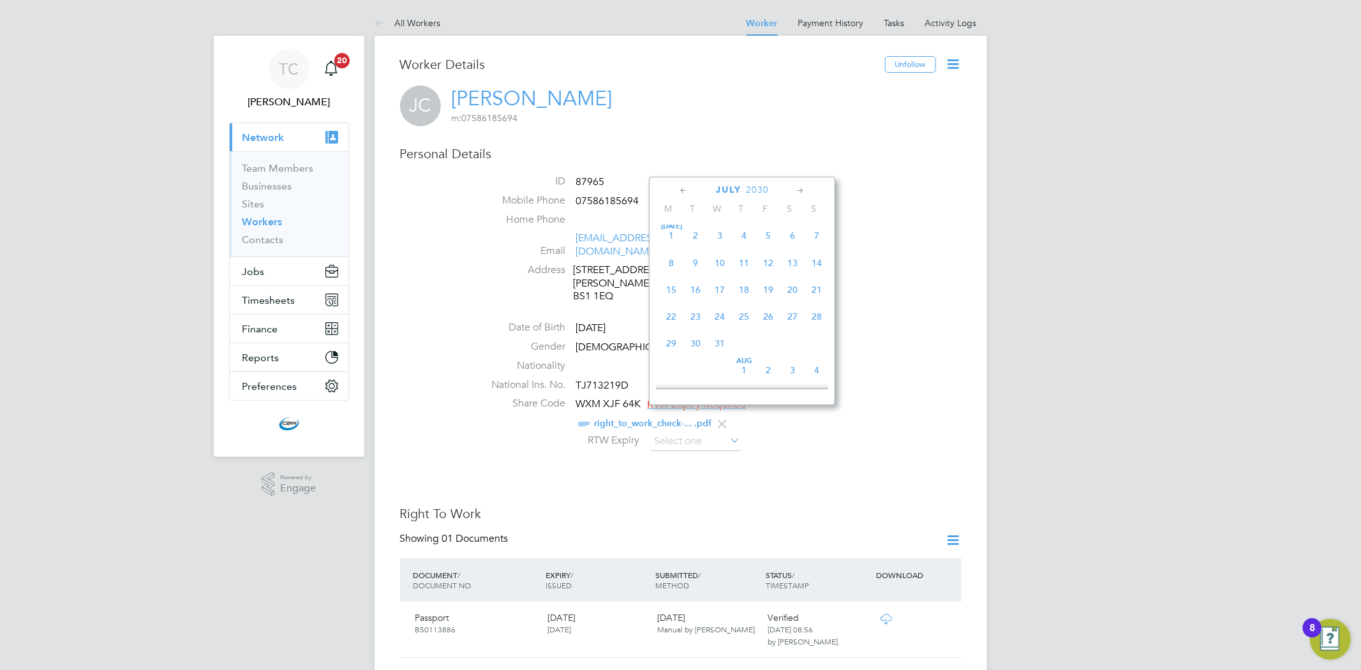
click at [687, 190] on icon at bounding box center [684, 191] width 12 height 14
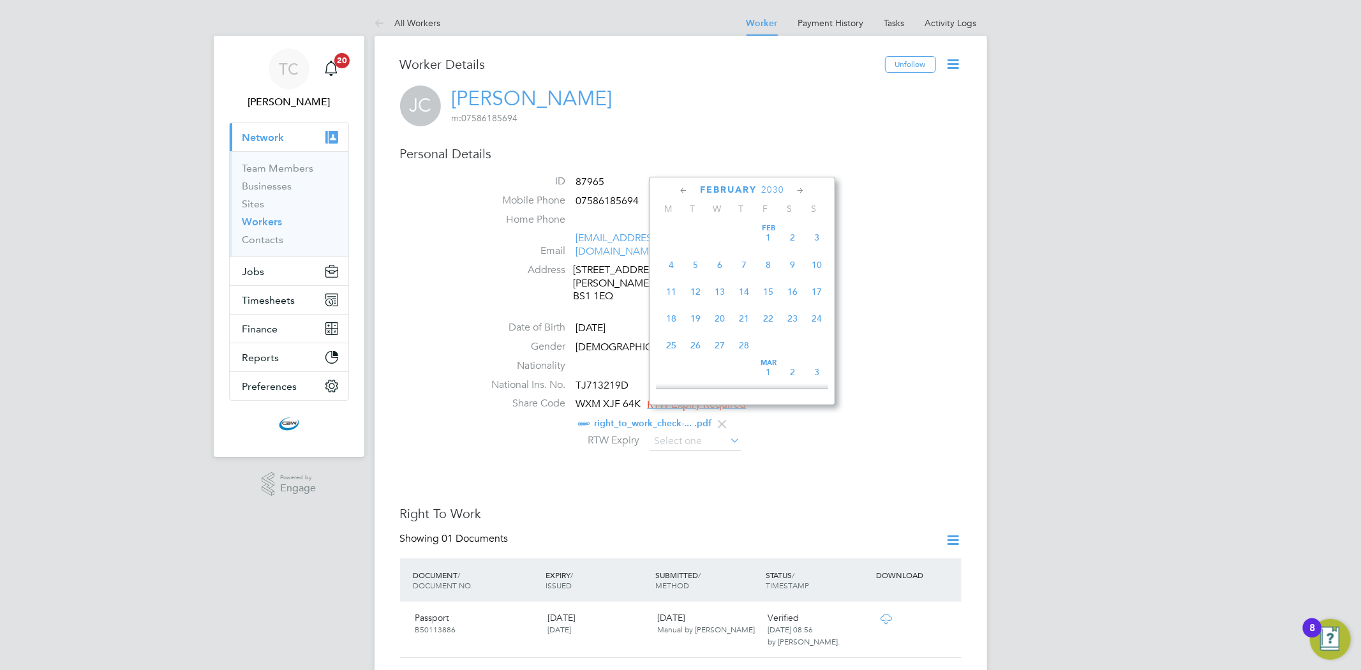
click at [717, 295] on span "13" at bounding box center [720, 292] width 24 height 24
type input "[DATE]"
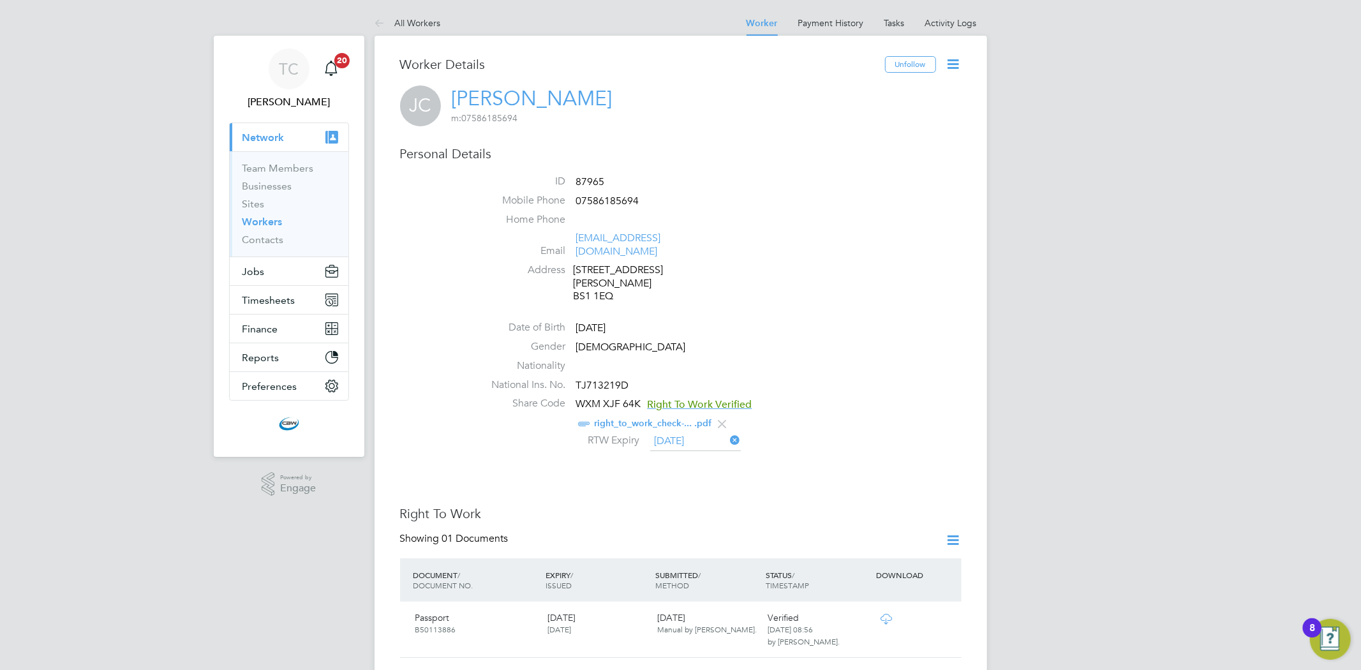
click at [929, 340] on li "Gender [DEMOGRAPHIC_DATA]" at bounding box center [719, 349] width 485 height 19
click at [264, 224] on link "Workers" at bounding box center [263, 222] width 40 height 12
